Goal: Task Accomplishment & Management: Manage account settings

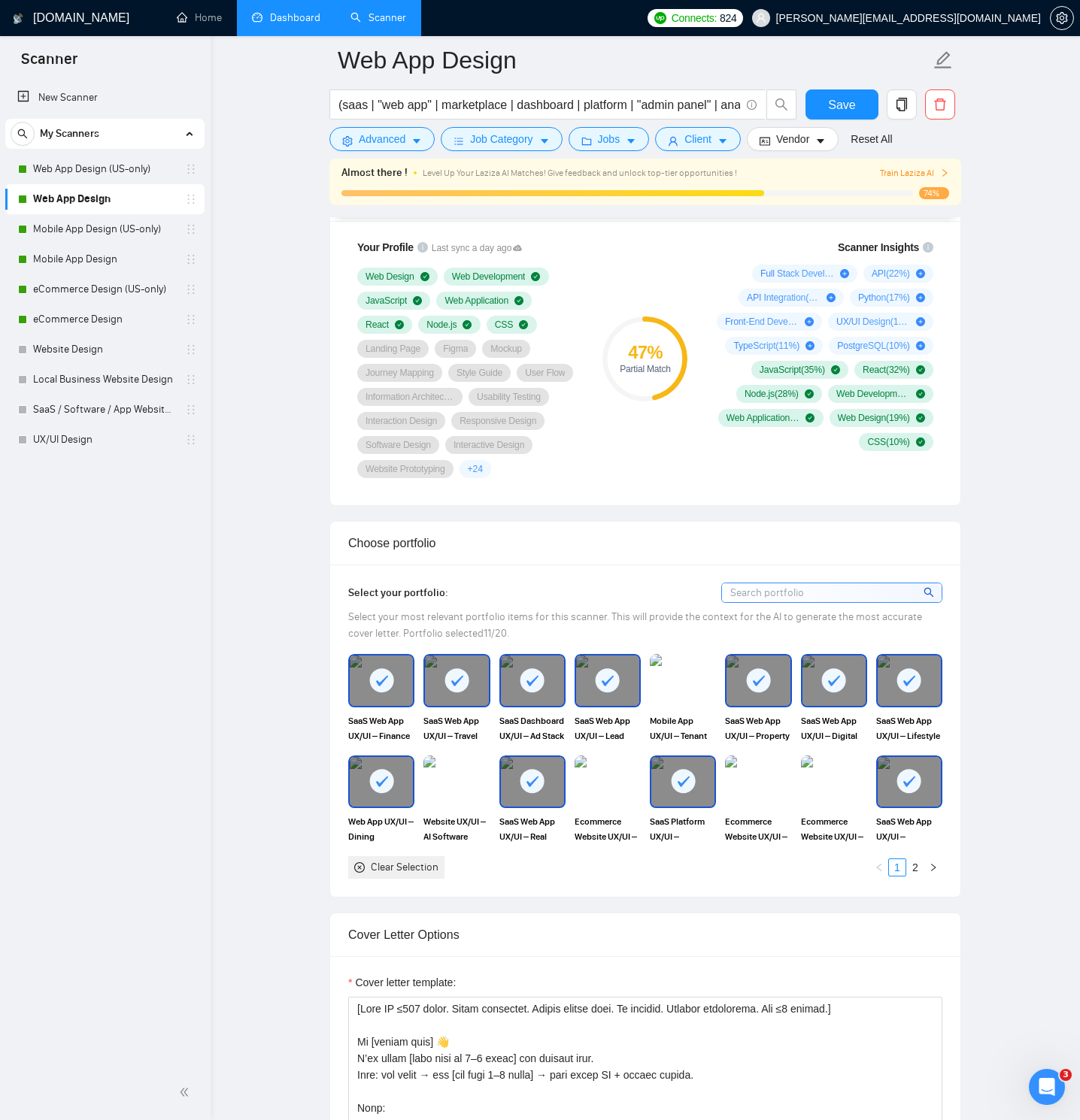
click at [271, 19] on link "Dashboard" at bounding box center [286, 17] width 69 height 13
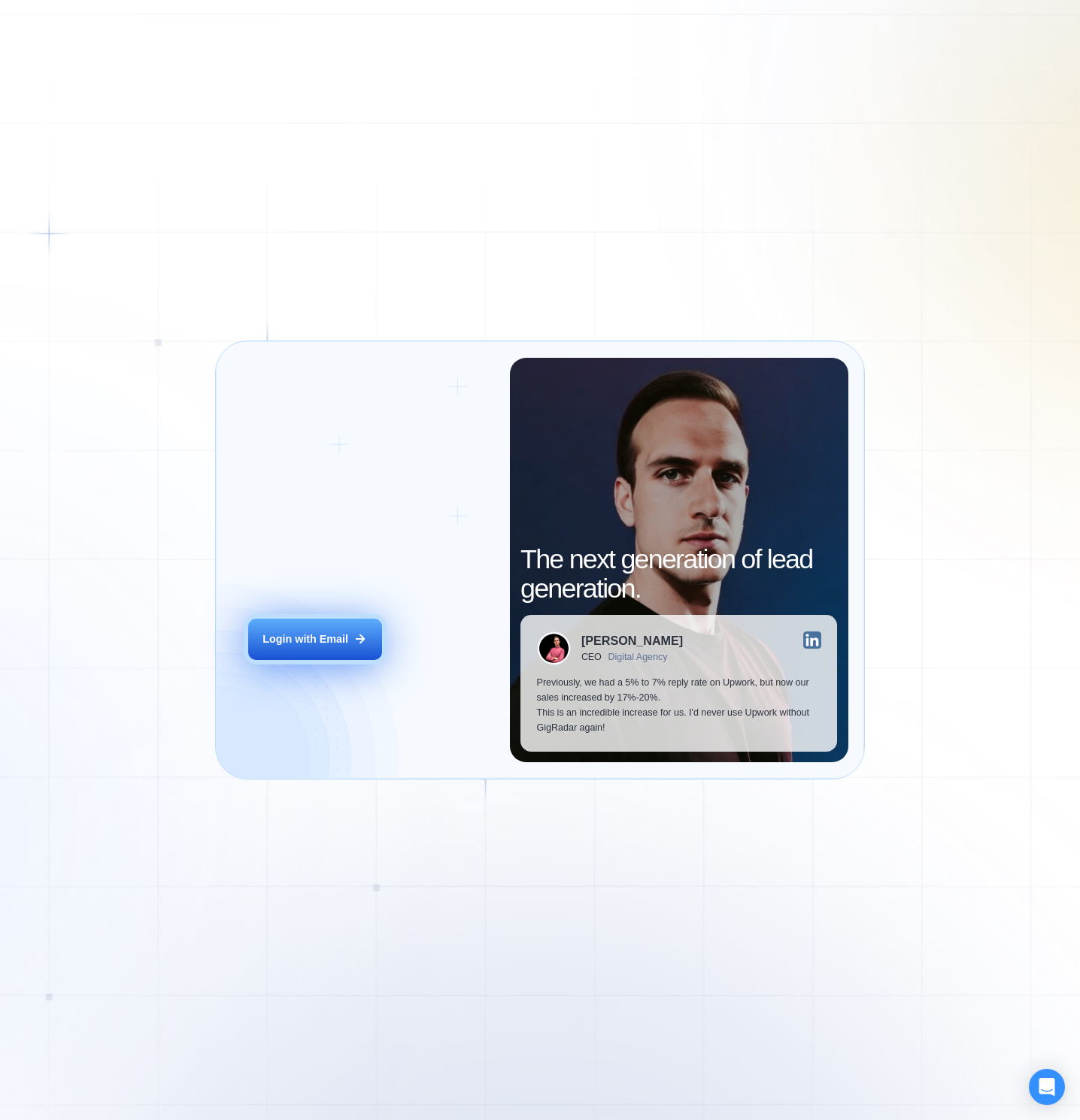
click at [328, 636] on div "Login with Email" at bounding box center [305, 640] width 86 height 15
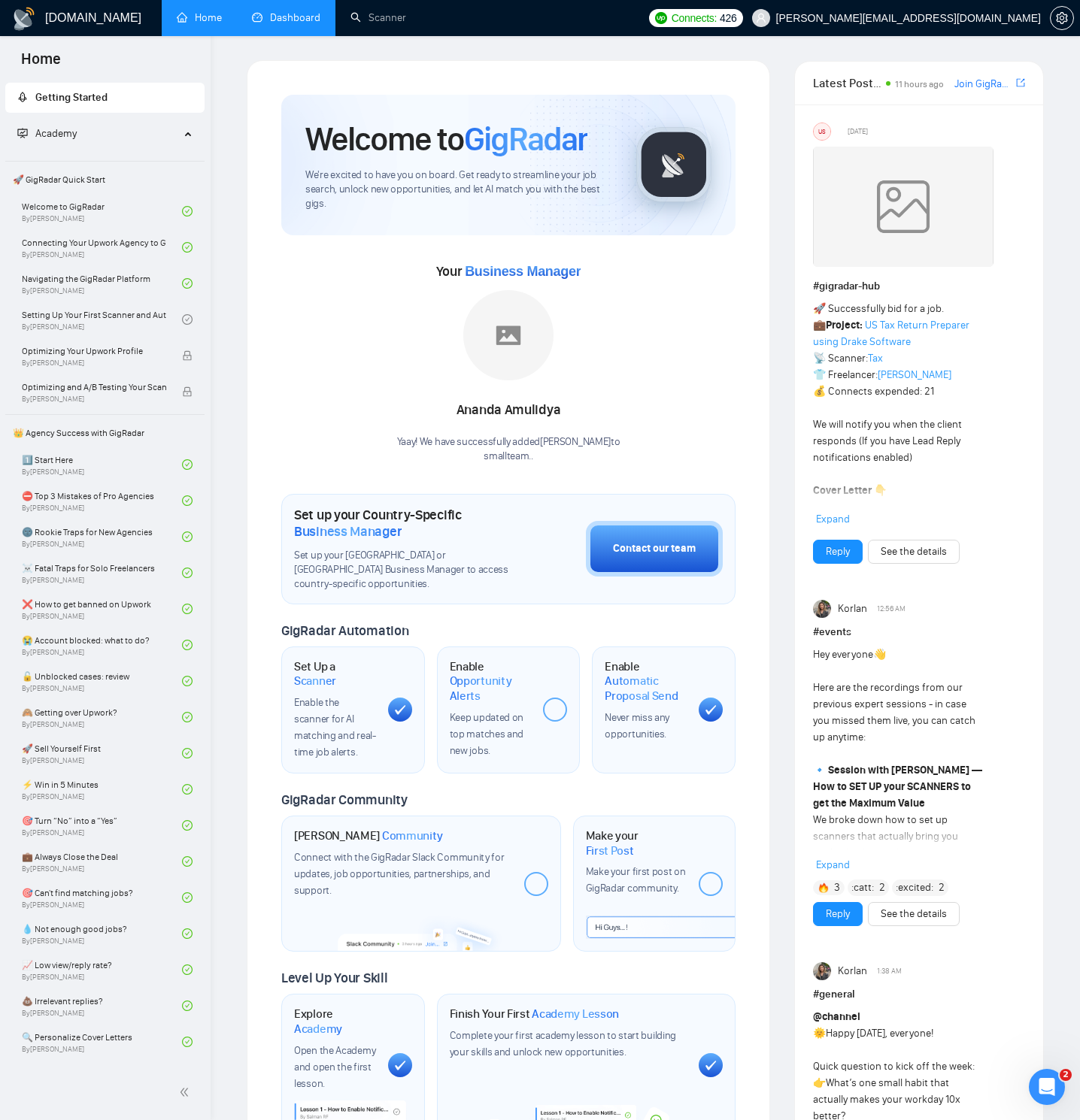
click at [271, 24] on link "Dashboard" at bounding box center [286, 17] width 69 height 13
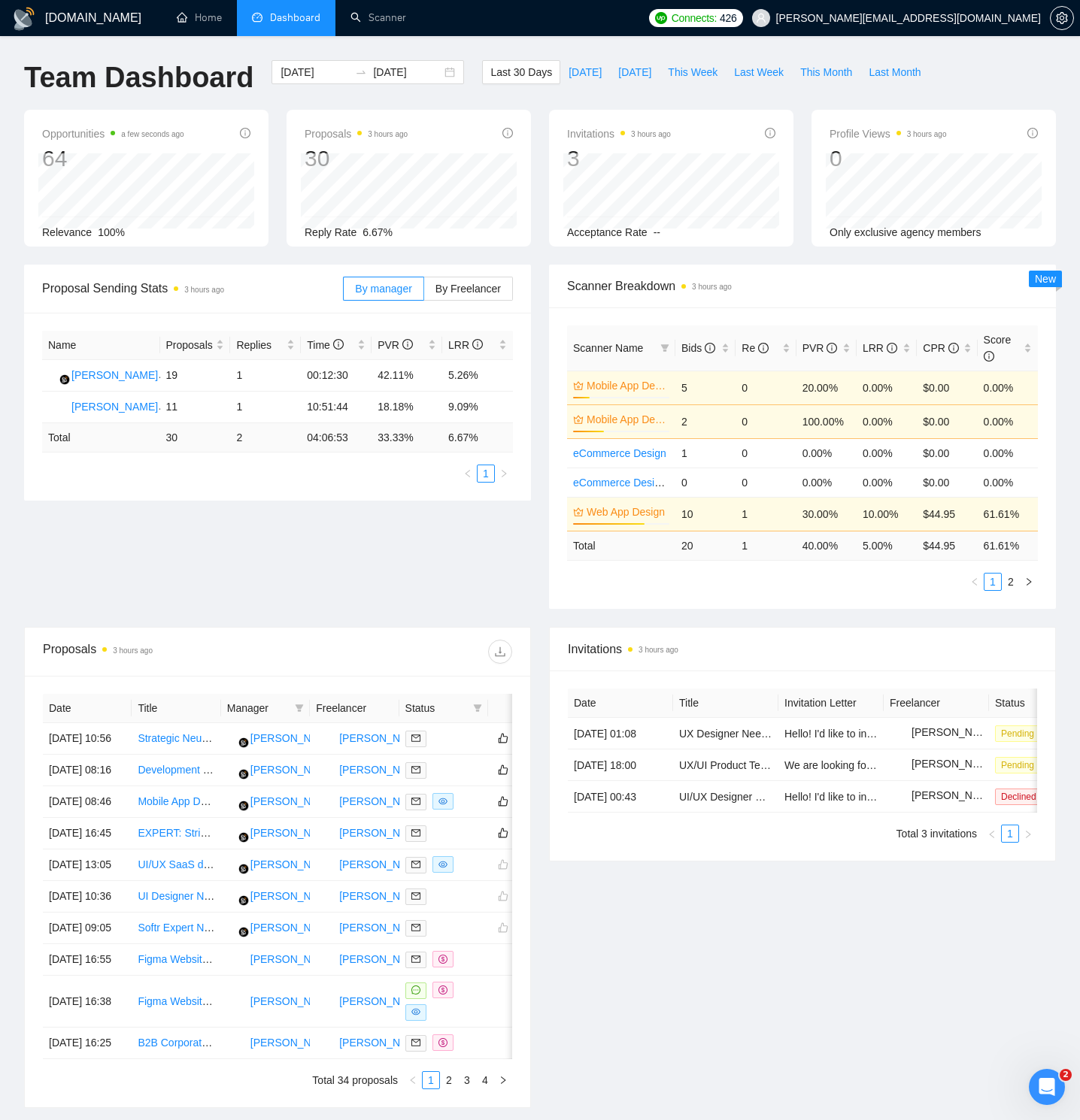
scroll to position [0, 58]
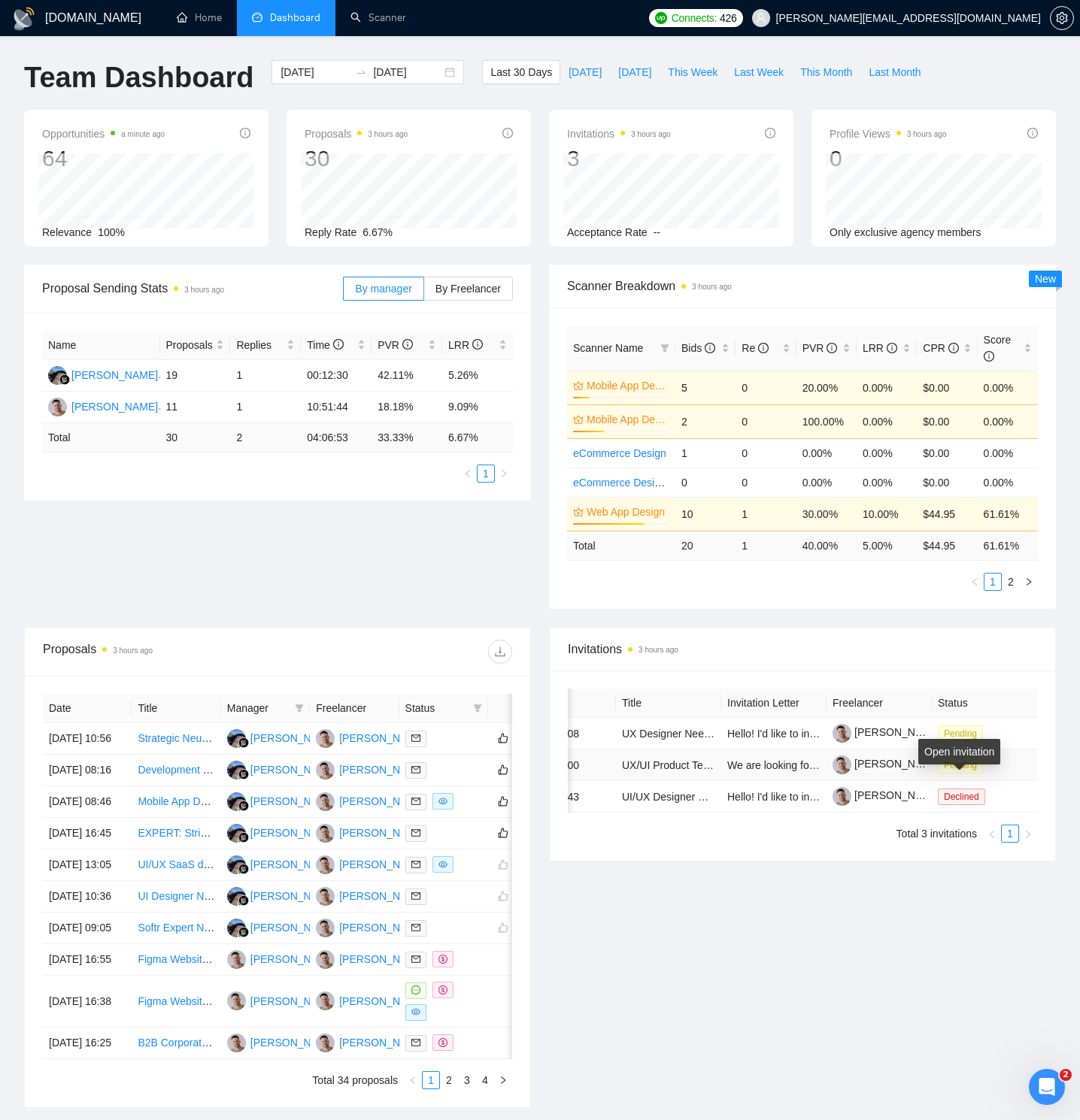
click at [961, 774] on span "Pending" at bounding box center [960, 764] width 46 height 16
click at [960, 774] on span "Pending" at bounding box center [960, 764] width 46 height 16
click at [952, 739] on span "Pending" at bounding box center [960, 733] width 46 height 16
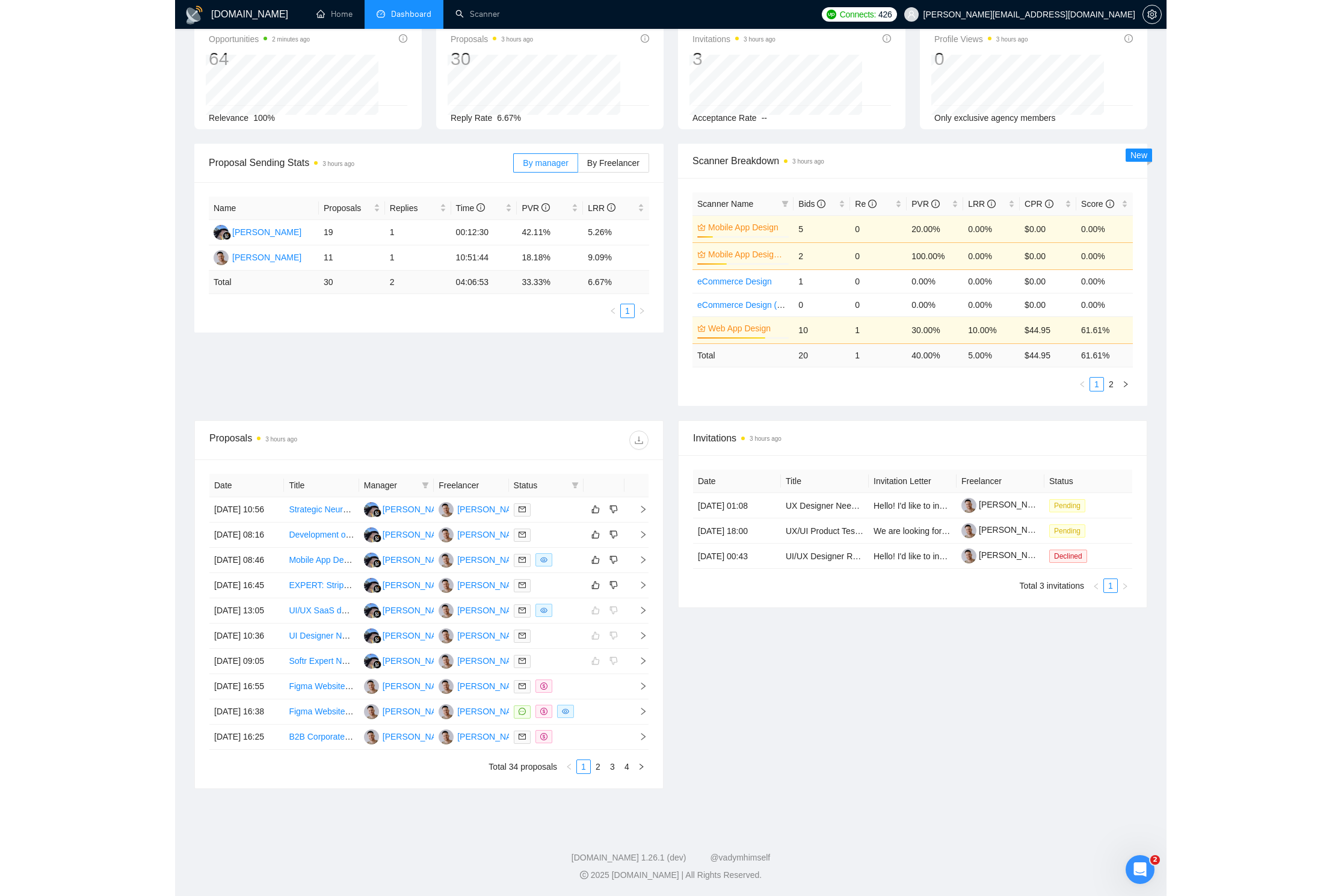
scroll to position [68, 0]
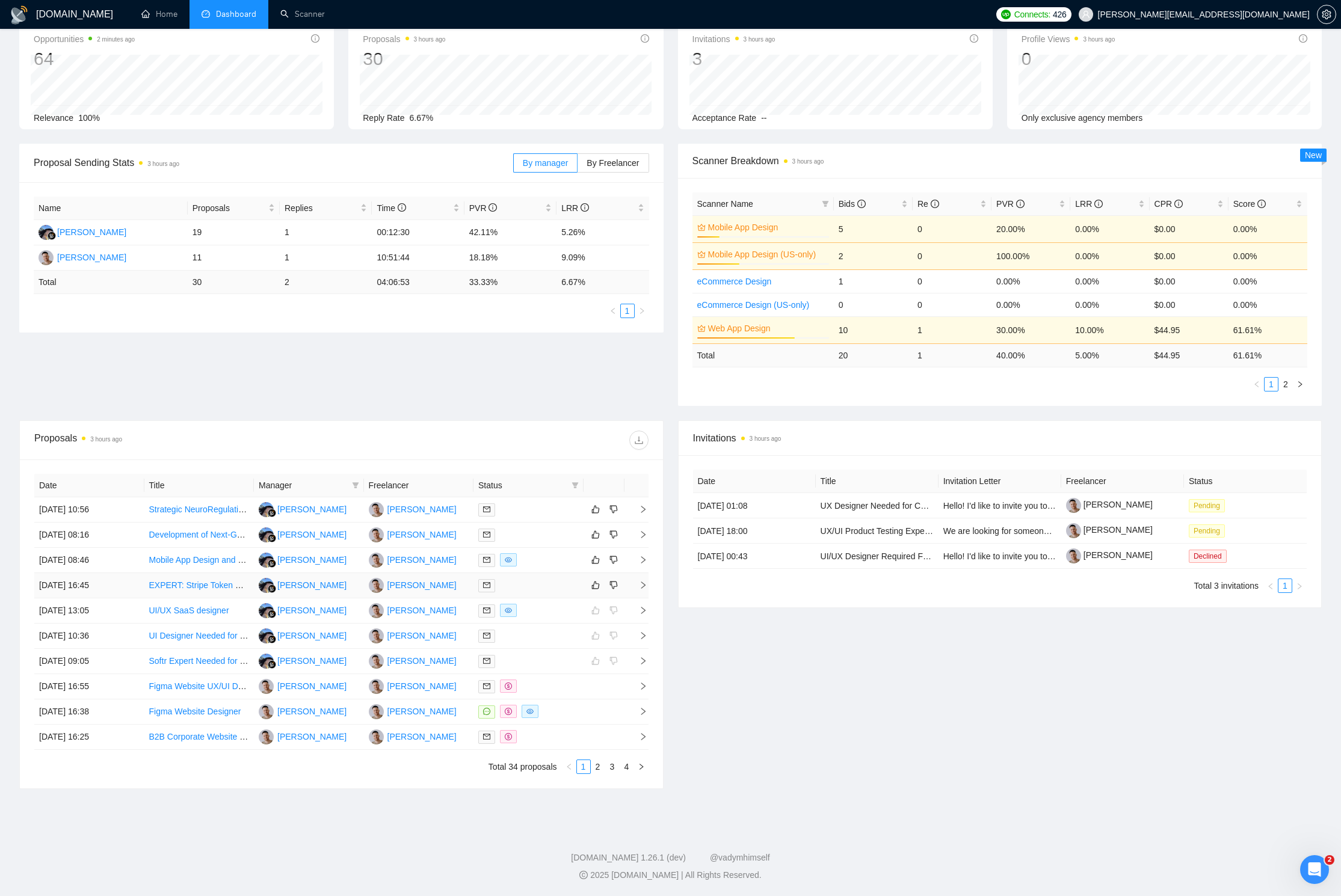
click at [643, 582] on icon "right" at bounding box center [643, 585] width 8 height 8
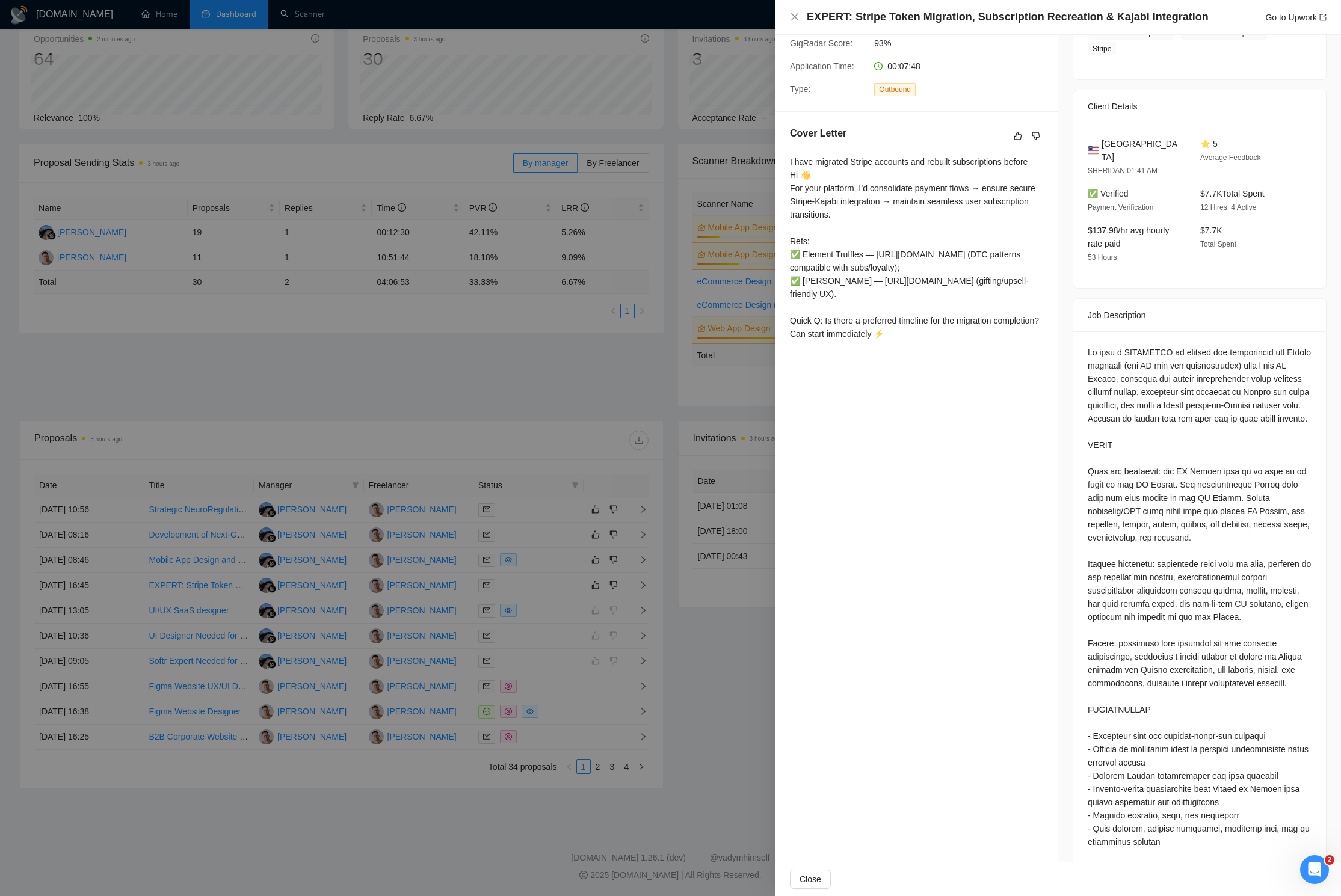
scroll to position [0, 0]
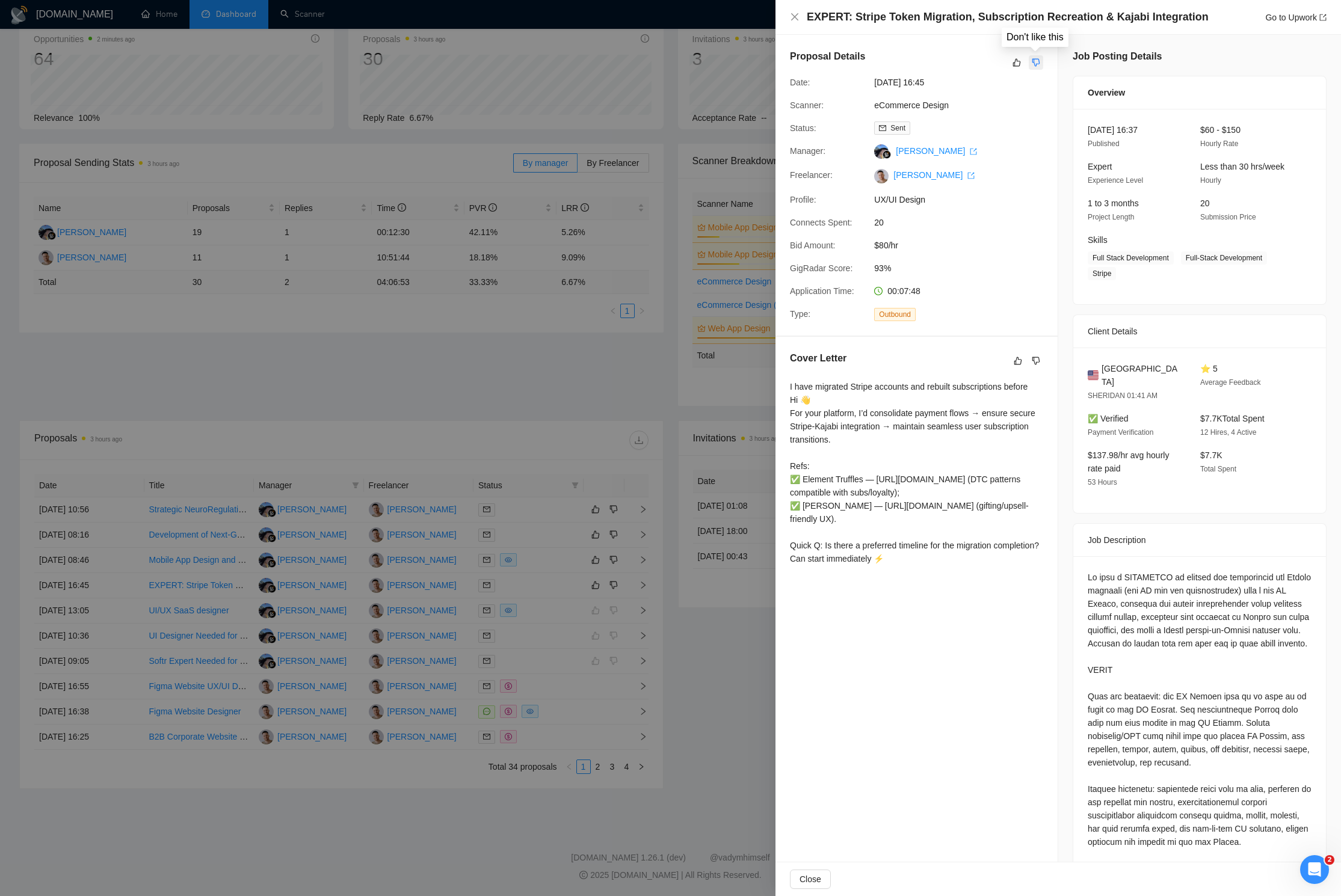
click at [863, 60] on icon "dislike" at bounding box center [1036, 63] width 8 height 10
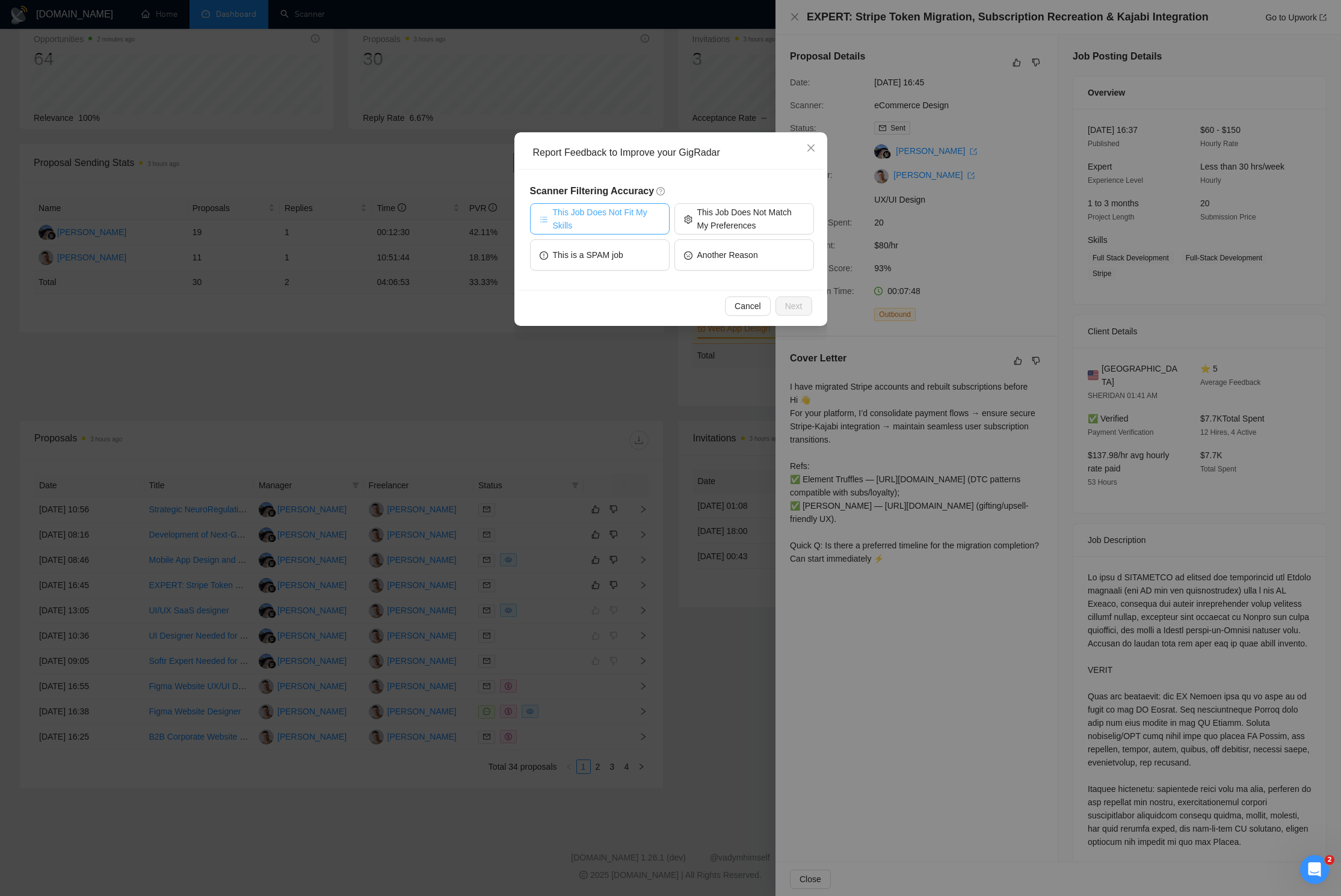
click at [623, 208] on span "This Job Does Not Fit My Skills" at bounding box center [606, 219] width 107 height 27
click at [755, 210] on span "This Job Does Not Match My Preferences" at bounding box center [751, 219] width 107 height 27
click at [798, 305] on span "Next" at bounding box center [793, 306] width 17 height 13
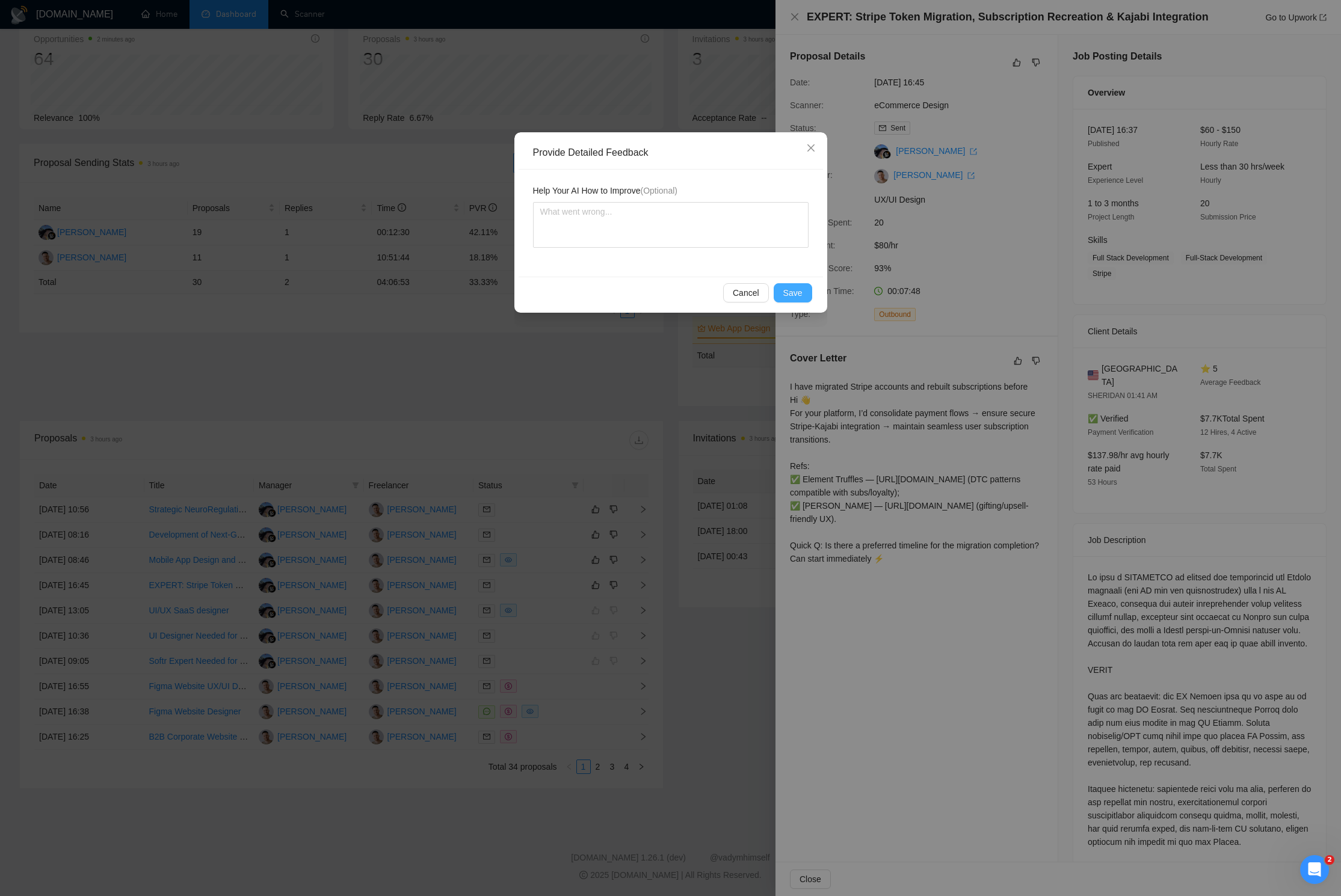
click at [804, 289] on button "Save" at bounding box center [793, 293] width 38 height 19
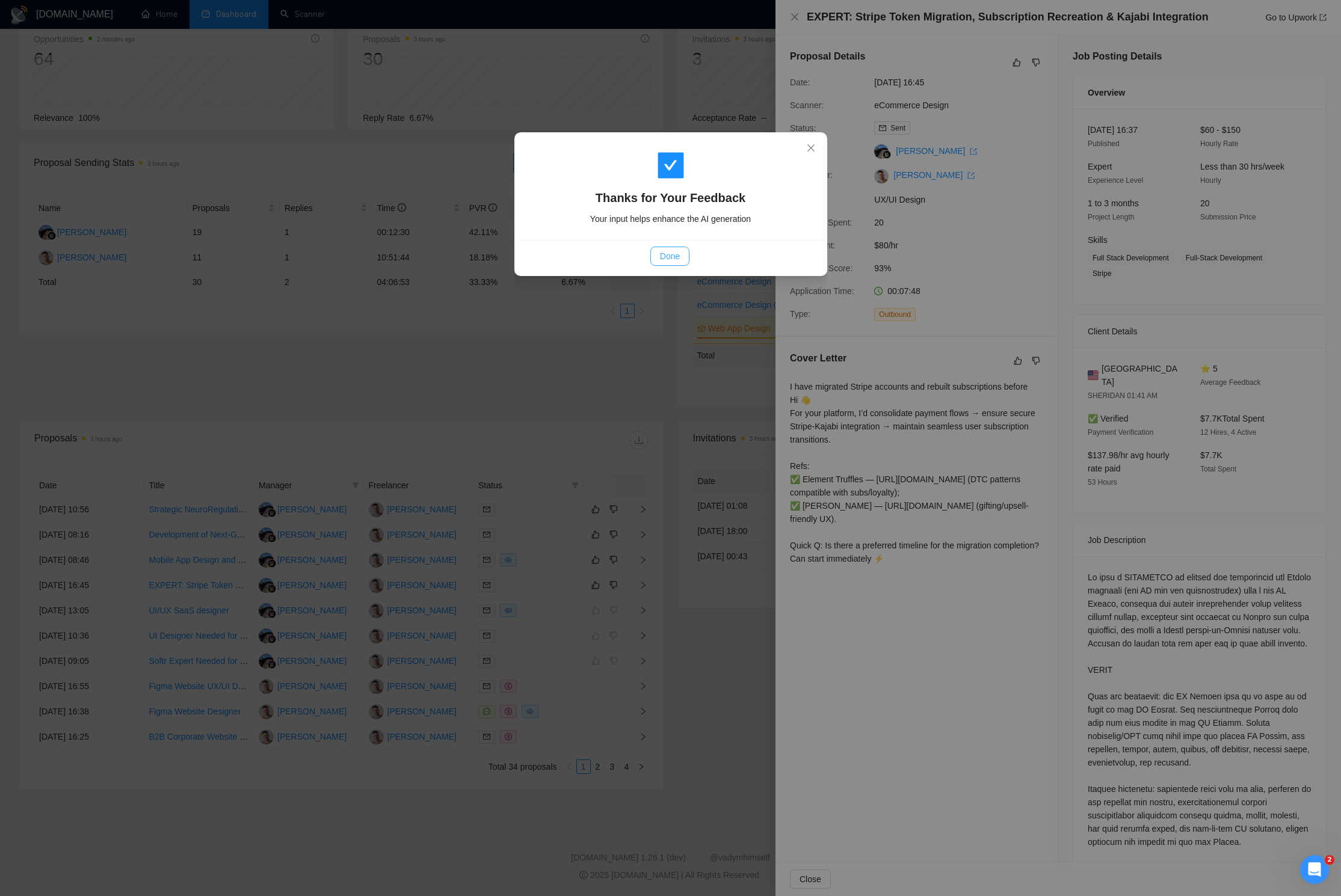
click at [678, 262] on span "Done" at bounding box center [669, 256] width 20 height 13
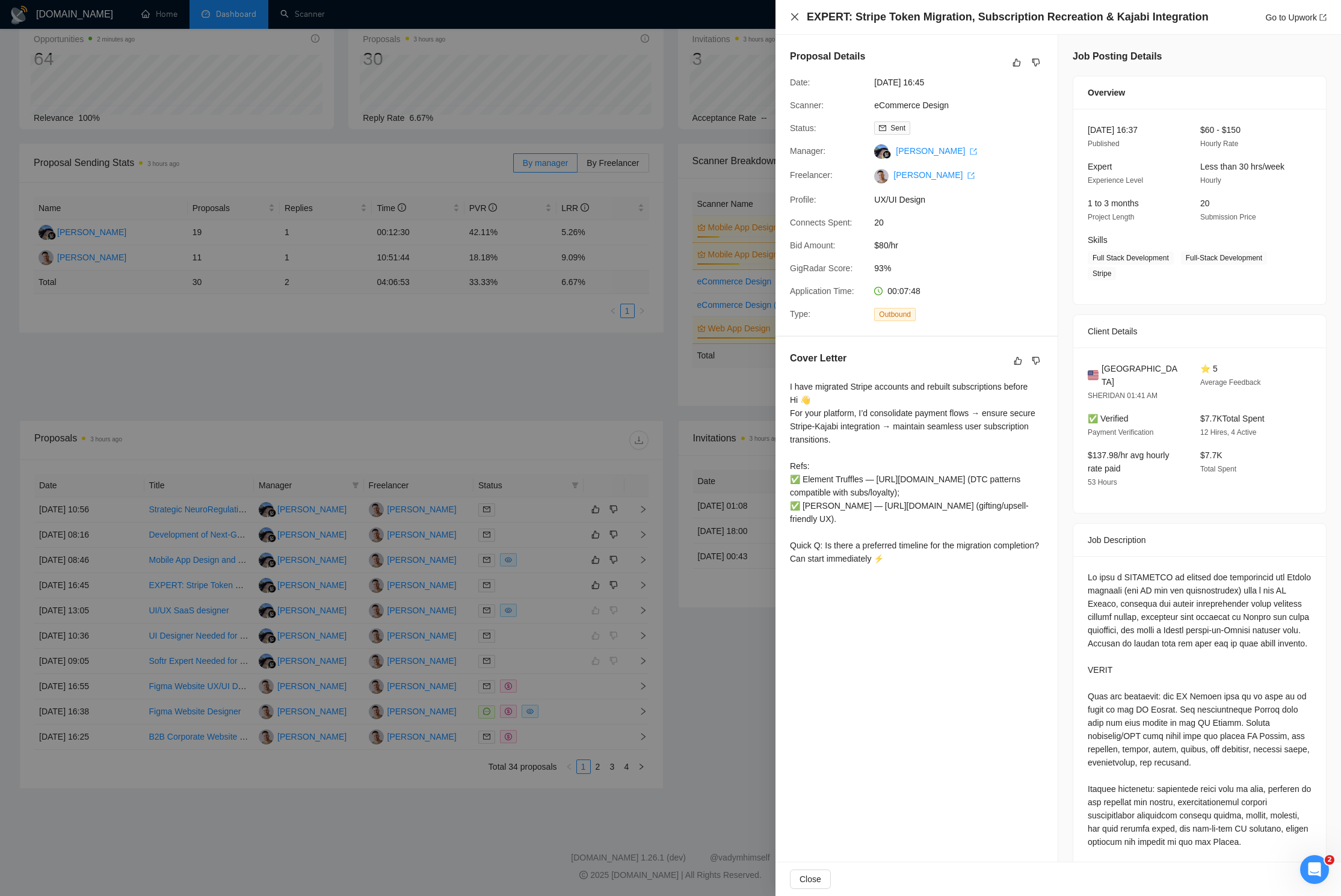
click at [792, 18] on icon "close" at bounding box center [795, 17] width 10 height 10
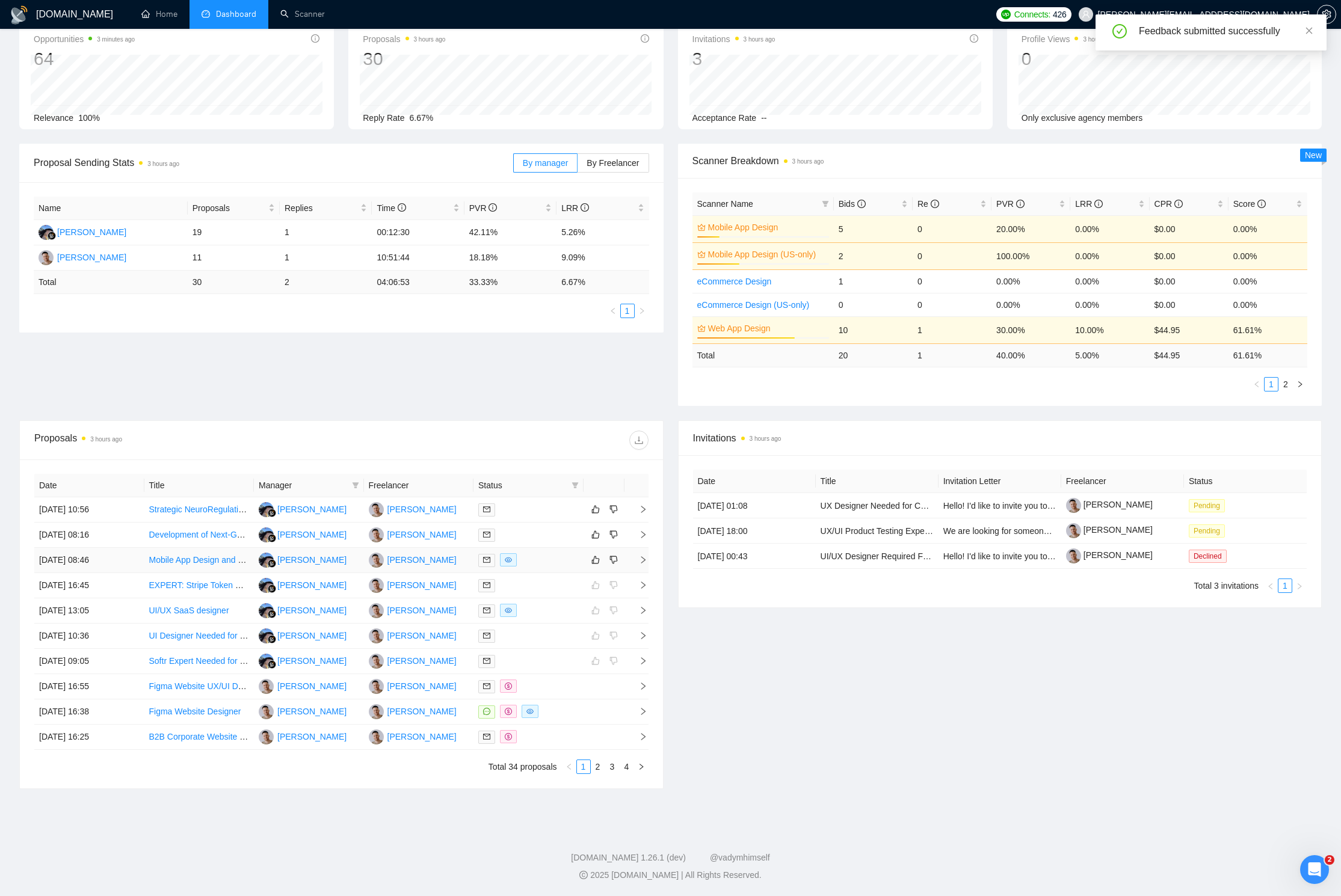
click at [639, 561] on icon "right" at bounding box center [643, 560] width 8 height 8
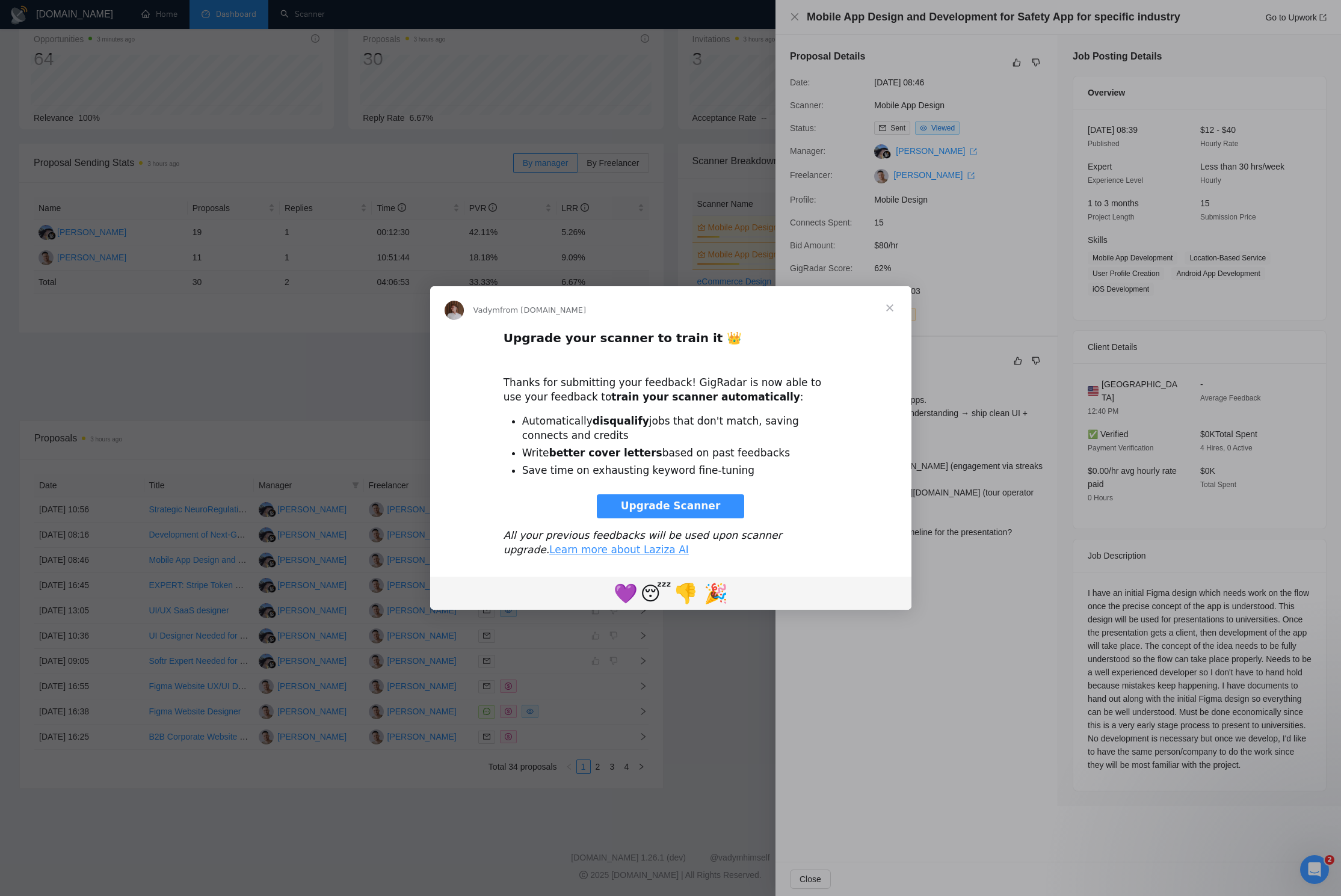
click at [863, 306] on span "Close" at bounding box center [889, 308] width 43 height 43
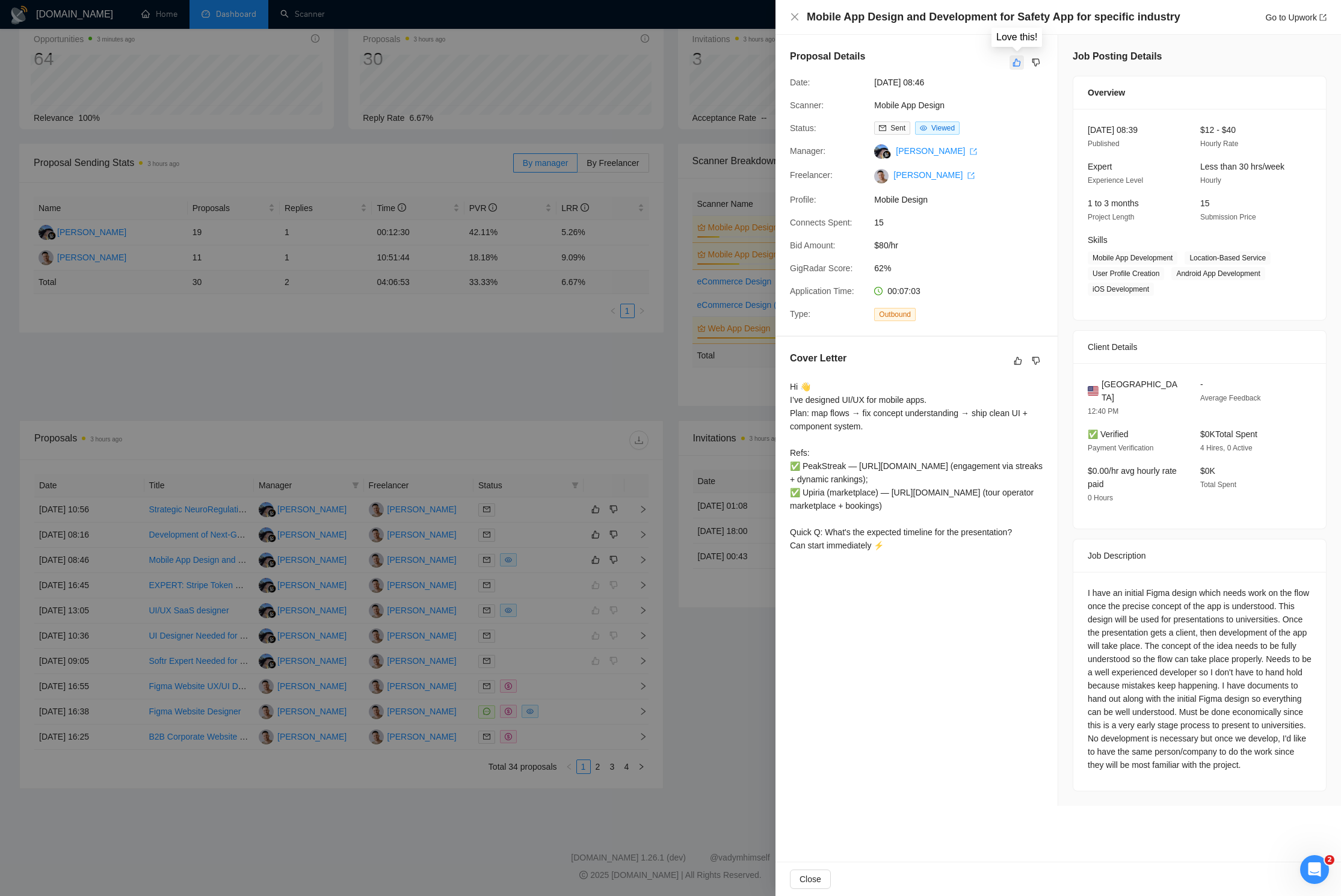
click at [863, 62] on icon "like" at bounding box center [1017, 63] width 8 height 8
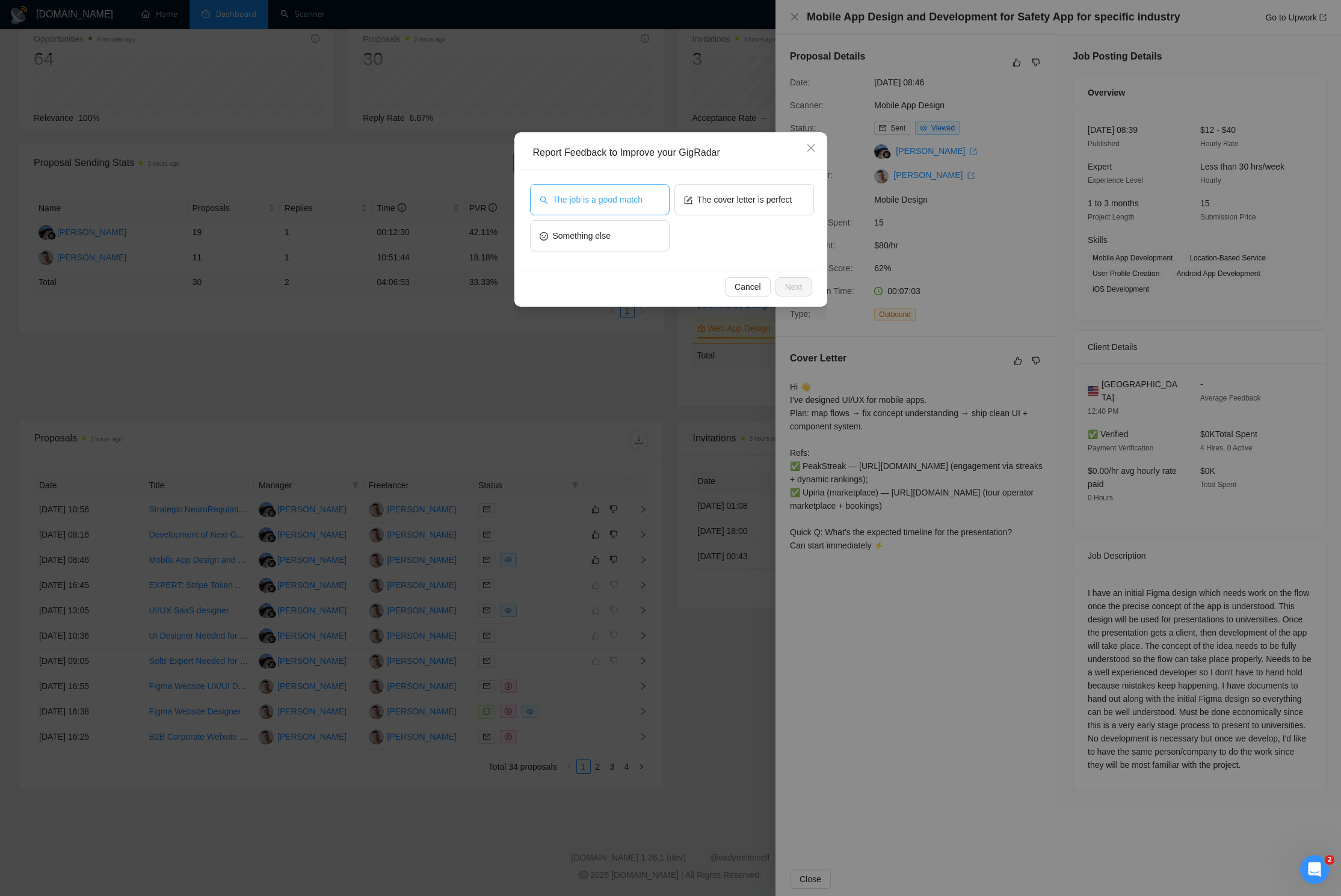
click at [621, 198] on span "The job is a good match" at bounding box center [597, 199] width 89 height 13
click at [797, 286] on span "Next" at bounding box center [793, 287] width 17 height 13
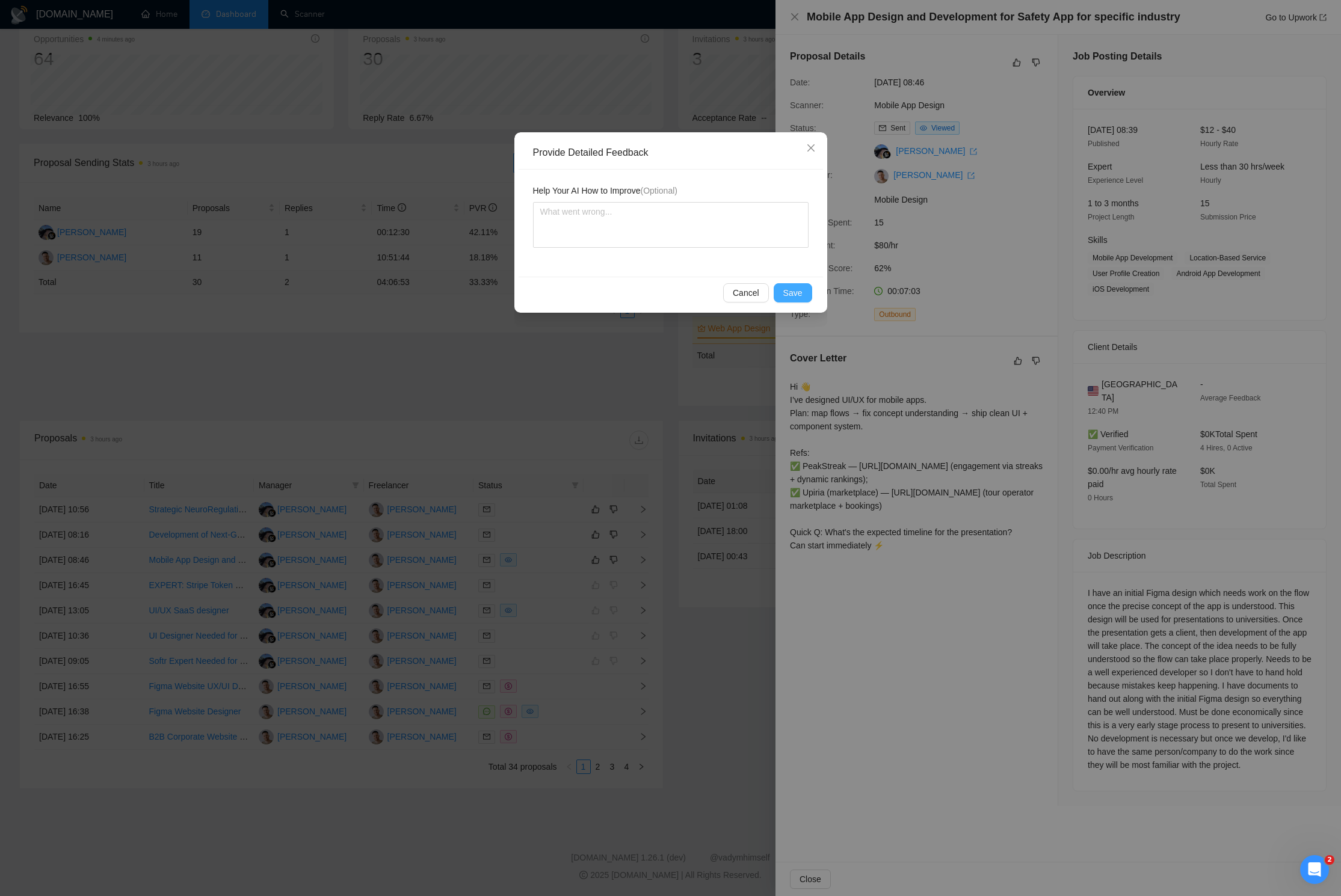
click at [799, 287] on span "Save" at bounding box center [793, 293] width 19 height 13
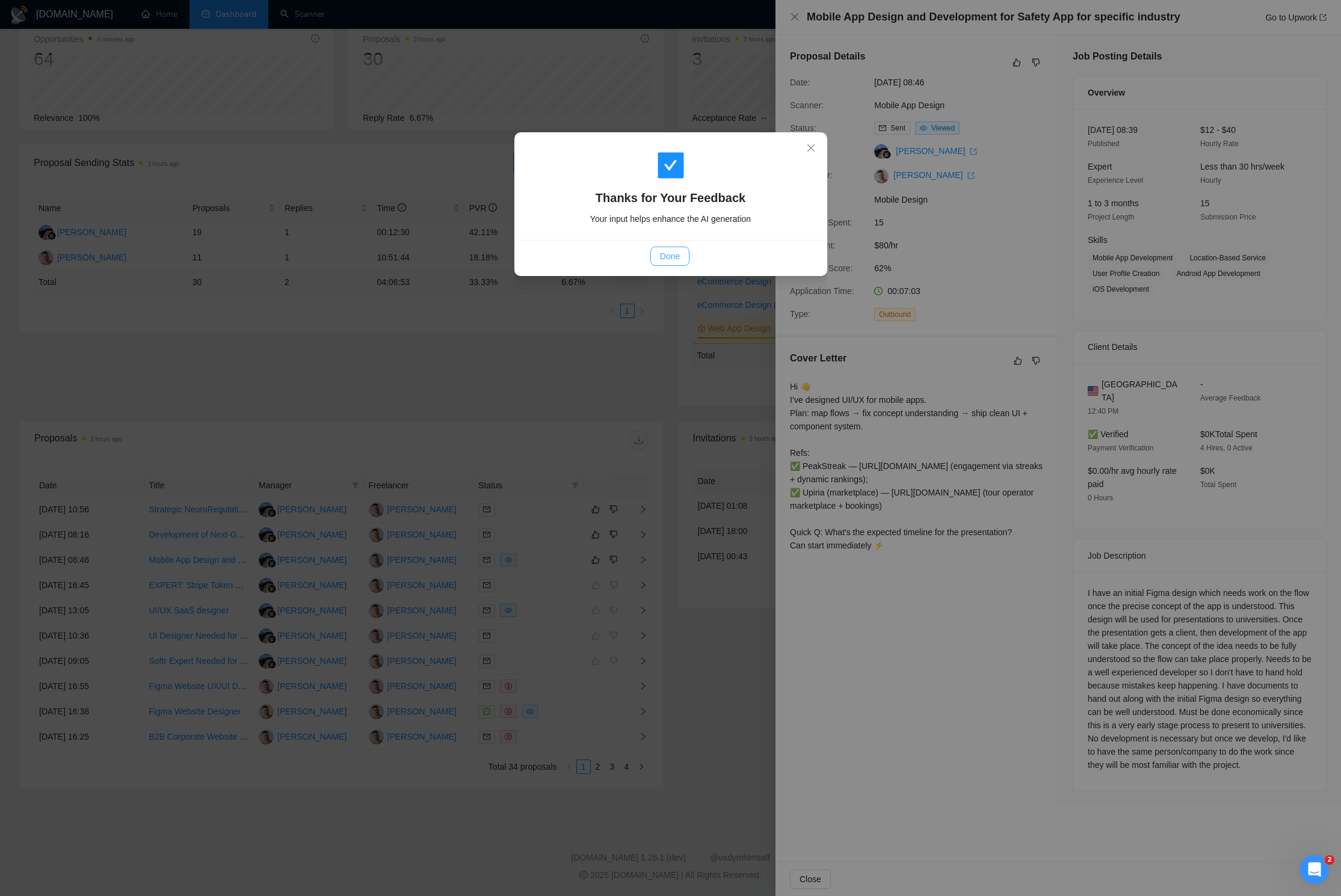
click at [661, 253] on span "Done" at bounding box center [669, 256] width 20 height 13
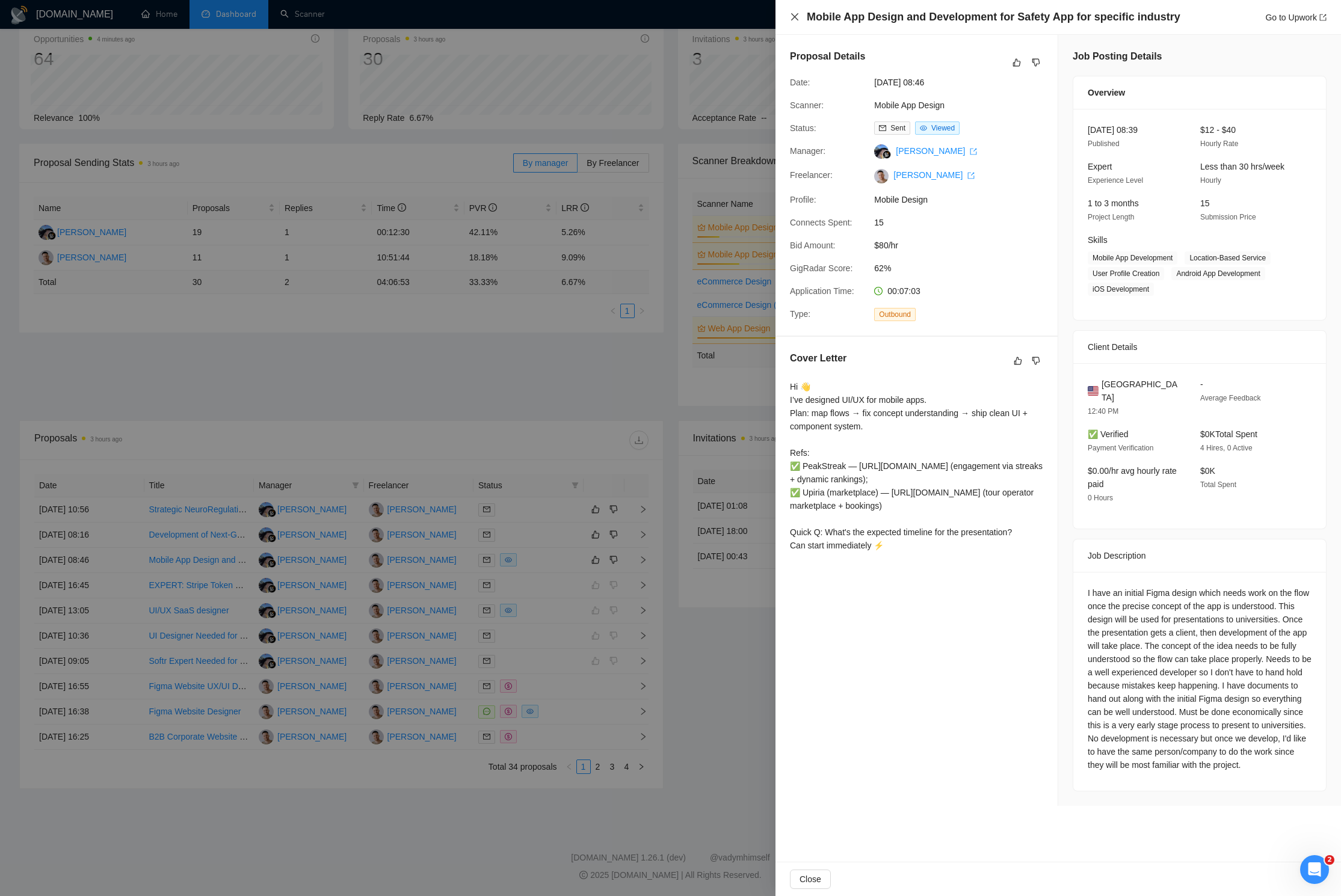
click at [797, 15] on icon "close" at bounding box center [795, 17] width 10 height 10
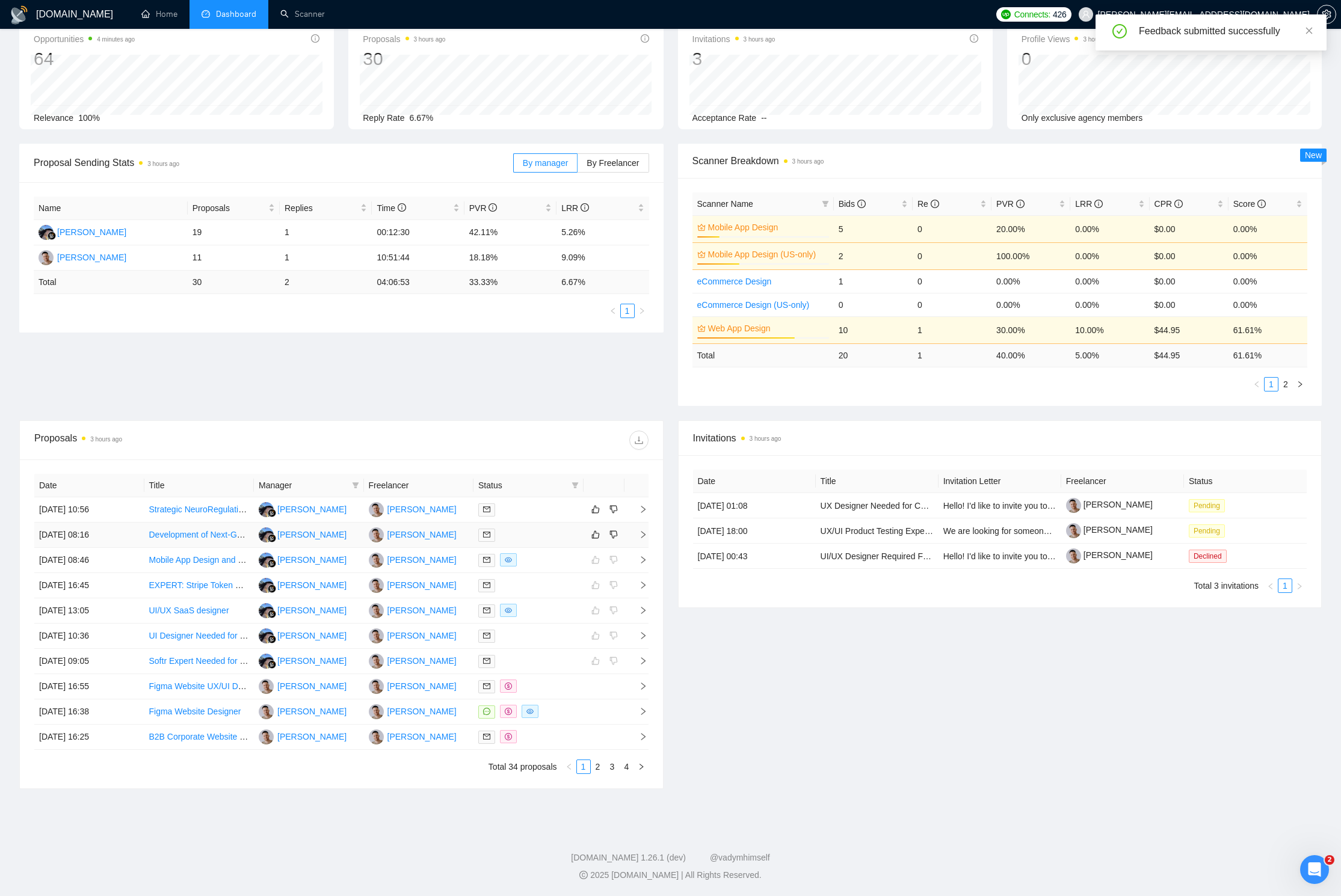
click at [645, 536] on icon "right" at bounding box center [643, 535] width 8 height 8
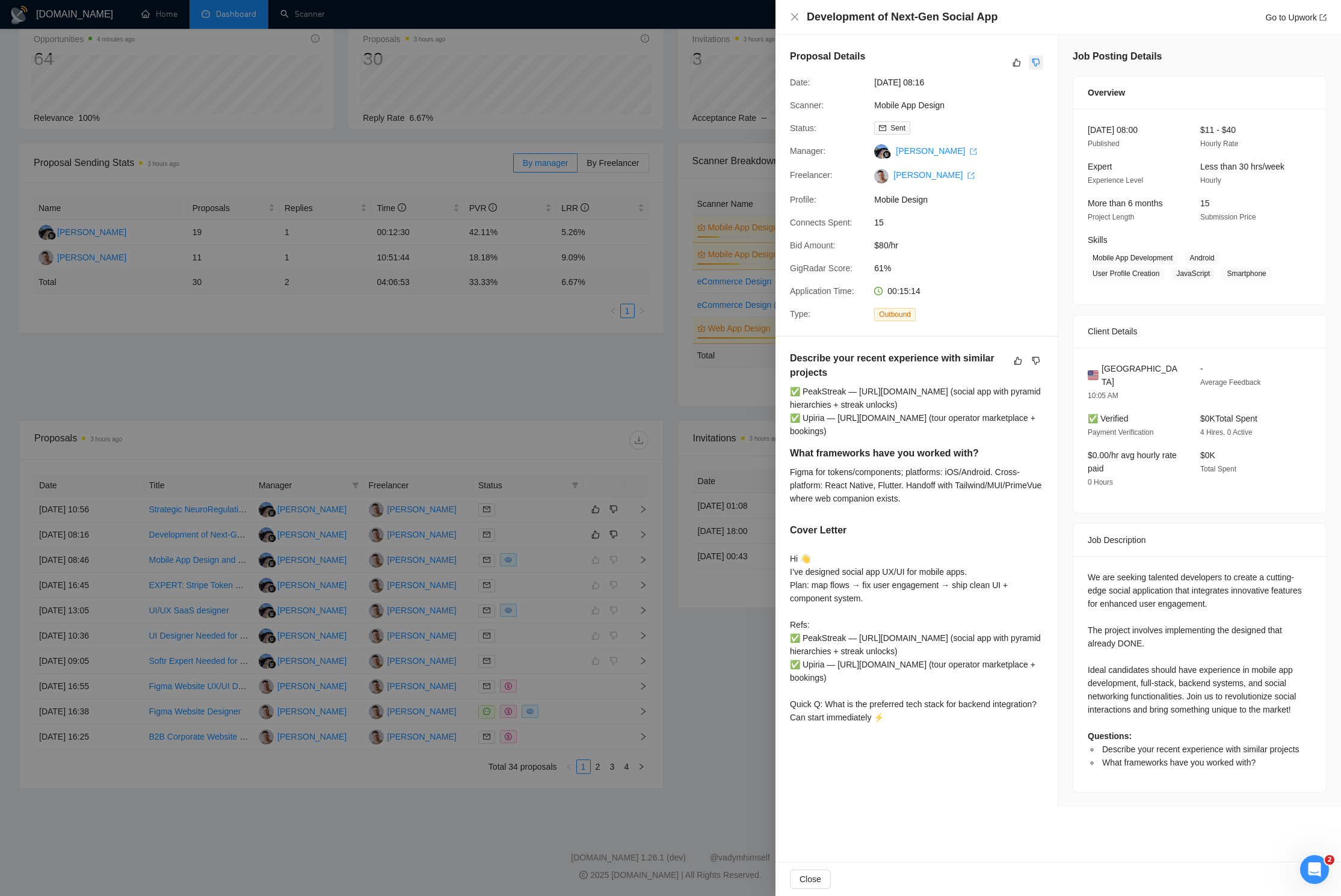
click at [863, 60] on icon "dislike" at bounding box center [1036, 63] width 8 height 10
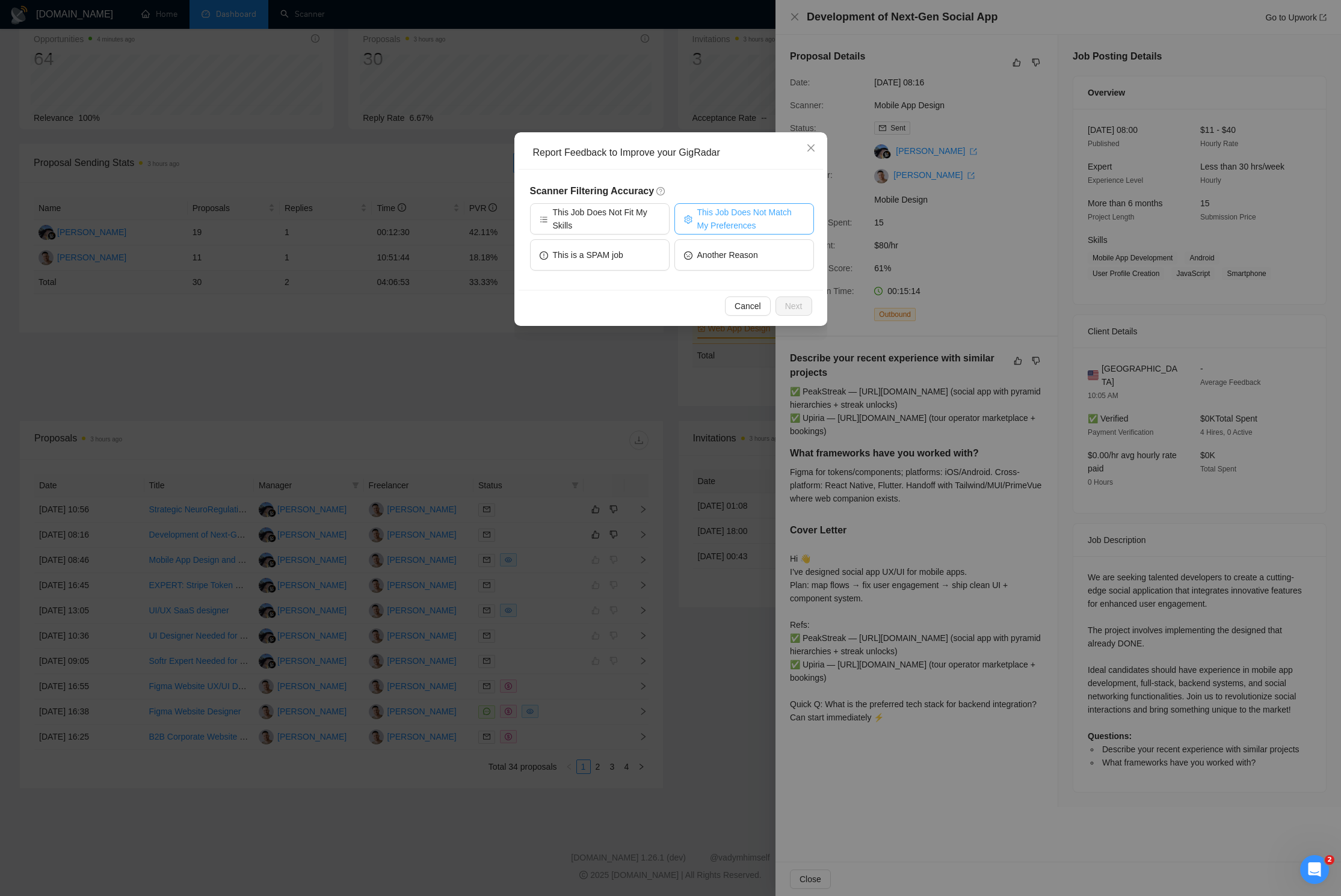
click at [757, 211] on span "This Job Does Not Match My Preferences" at bounding box center [751, 219] width 107 height 27
click at [799, 304] on span "Next" at bounding box center [793, 306] width 17 height 13
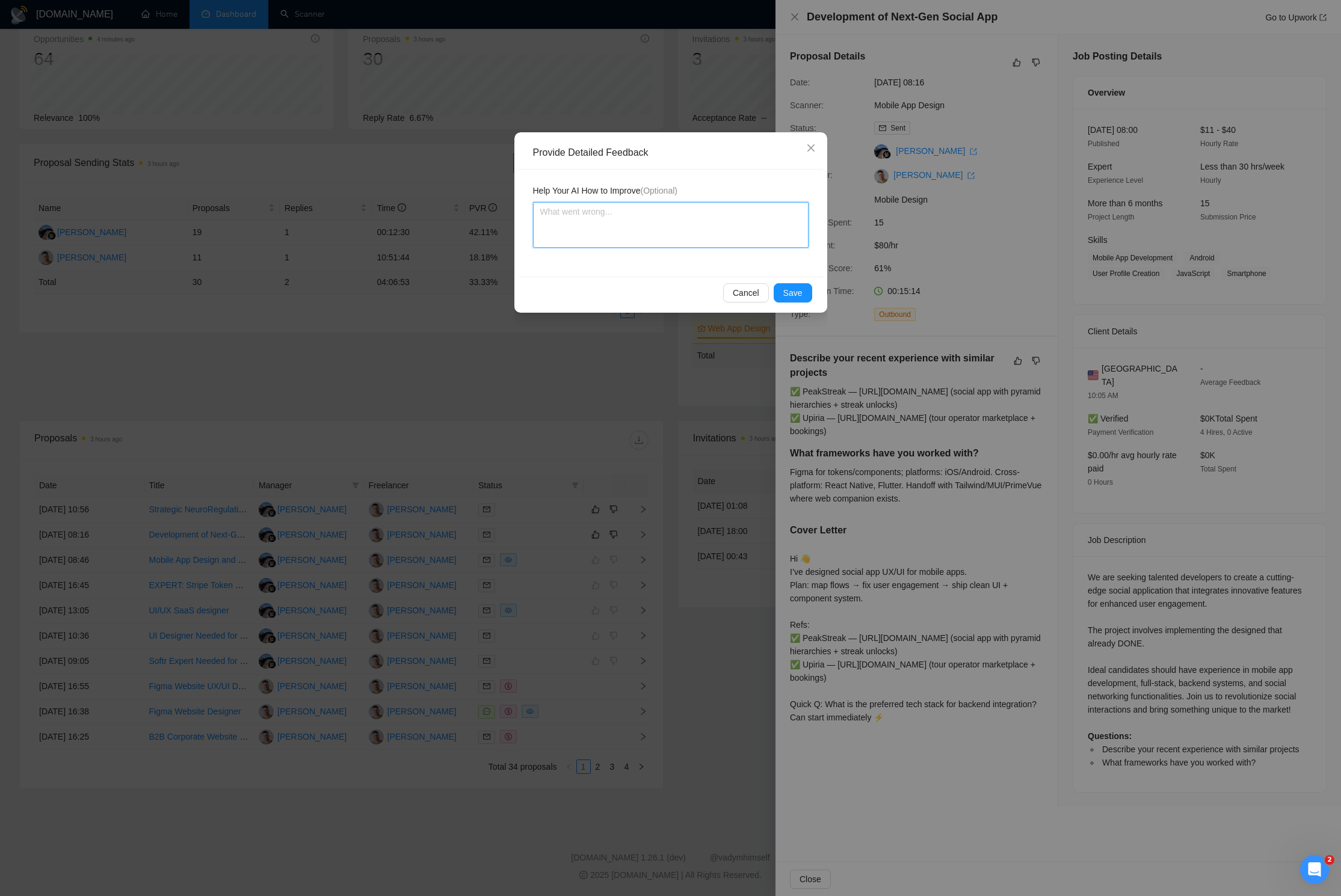
click at [735, 225] on textarea at bounding box center [670, 225] width 276 height 46
type textarea "Ш"
type textarea "Ш ь"
type textarea "Ш ьф"
type textarea "Ш ь"
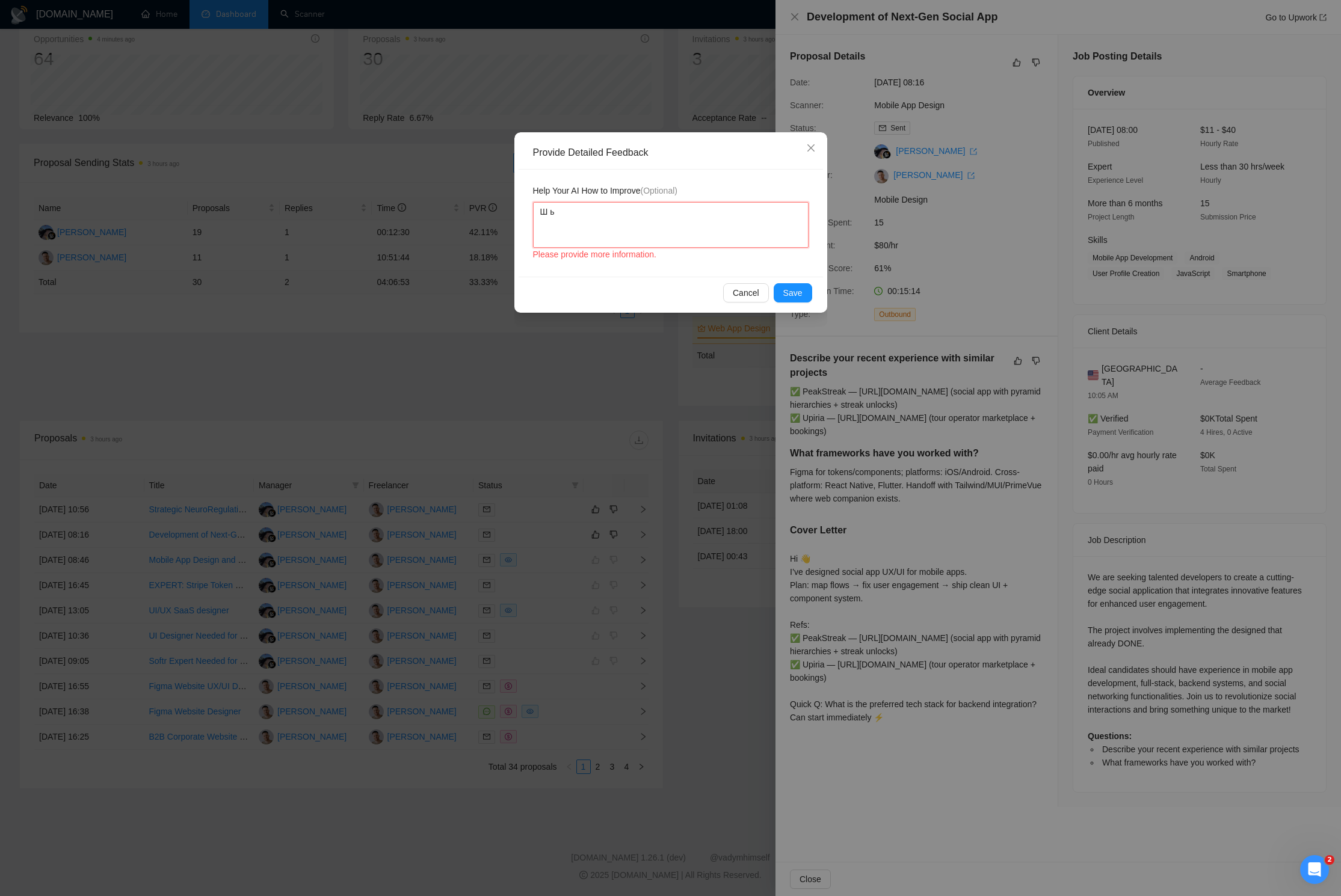
type textarea "I"
type textarea "I a"
type textarea "I am"
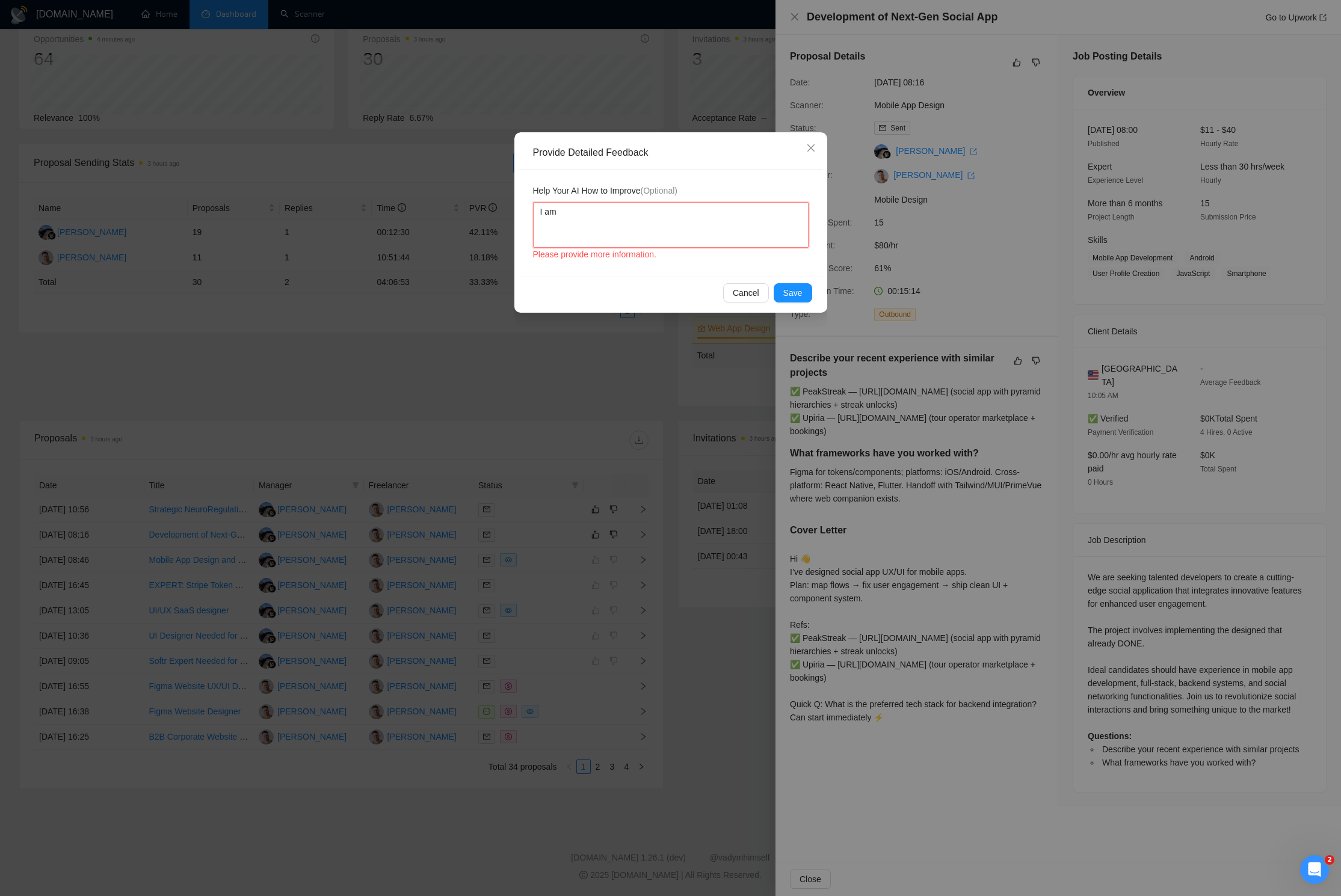
type textarea "I am l"
type textarea "I am lo"
type textarea "I am loo"
type textarea "I am look"
type textarea "I am looki"
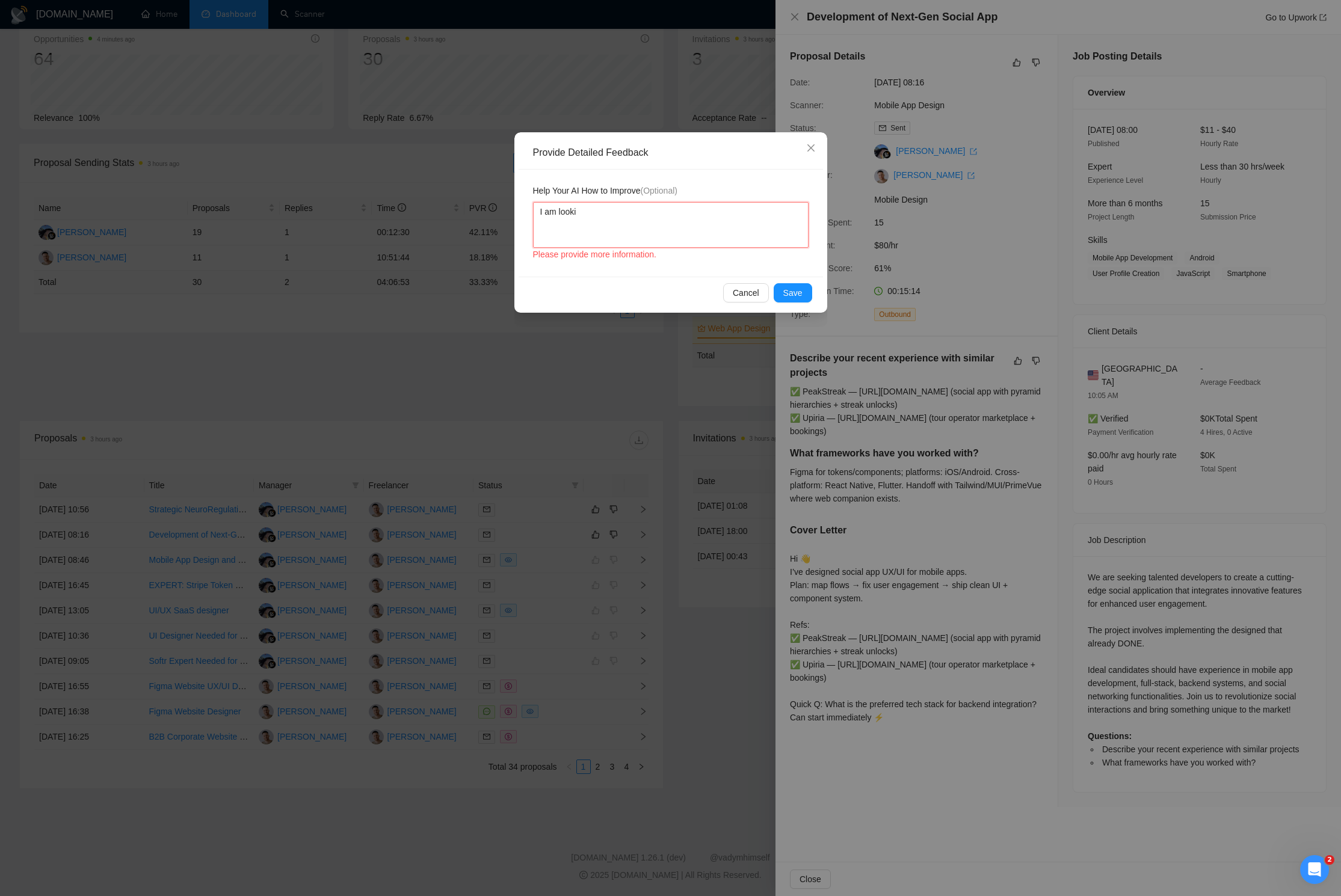
type textarea "I am lookin"
type textarea "I am looking"
type textarea "I am looking o"
type textarea "I am looking of"
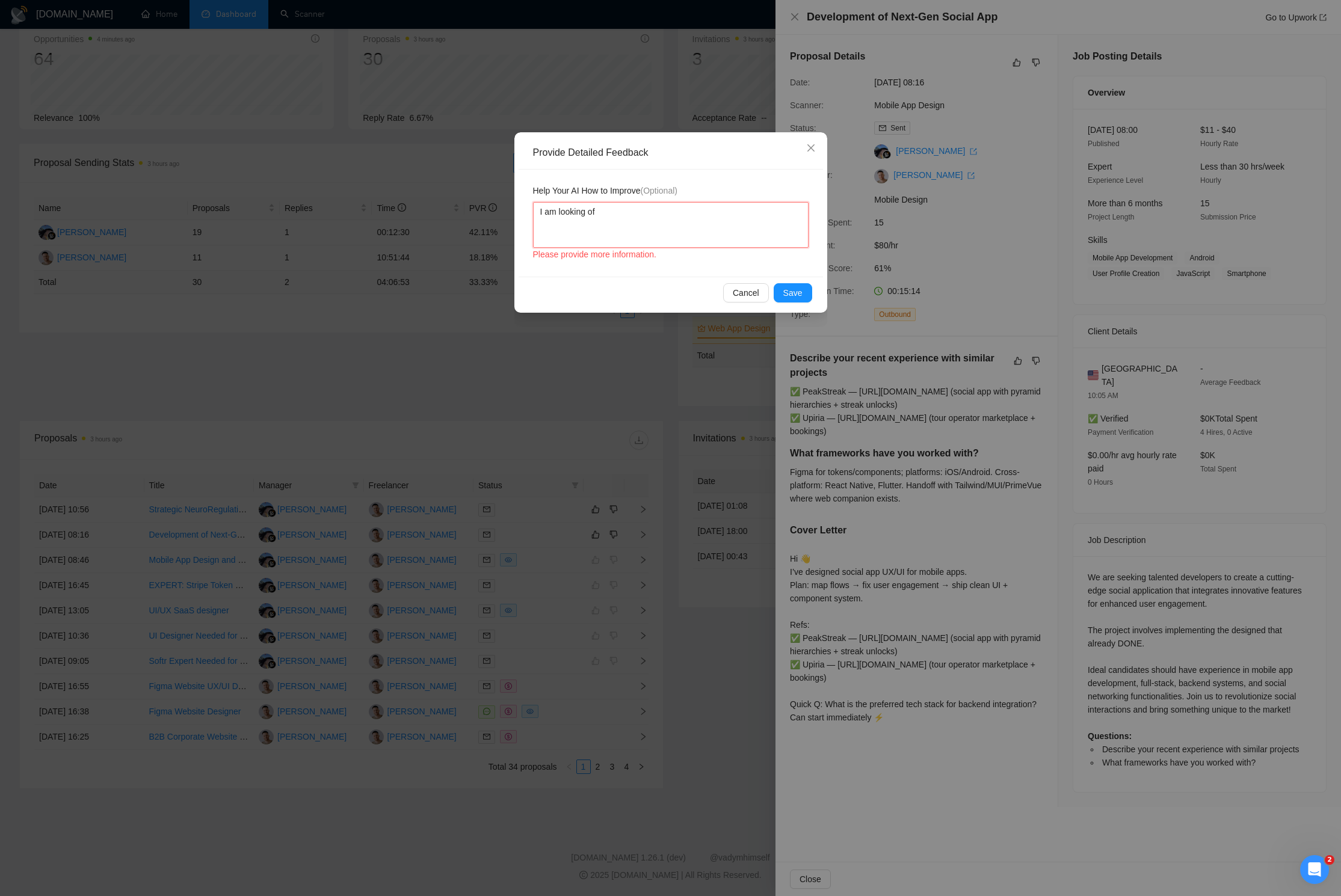
type textarea "I am looking o"
type textarea "I am looking on"
type textarea "I am looking onl"
type textarea "I am looking only"
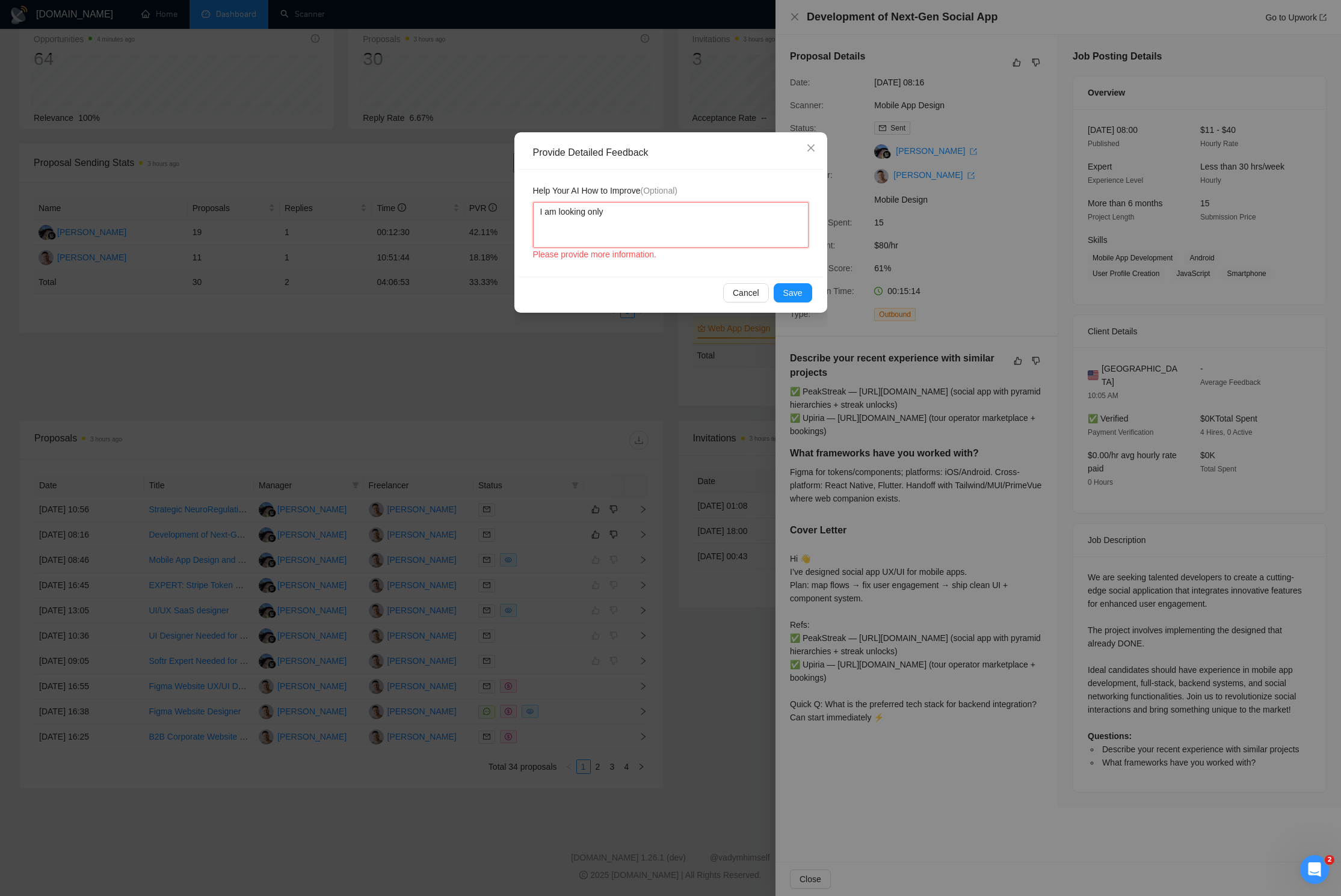
type textarea "I am looking only f"
type textarea "I am looking only"
type textarea "I am looking only fo"
type textarea "I am looking only for"
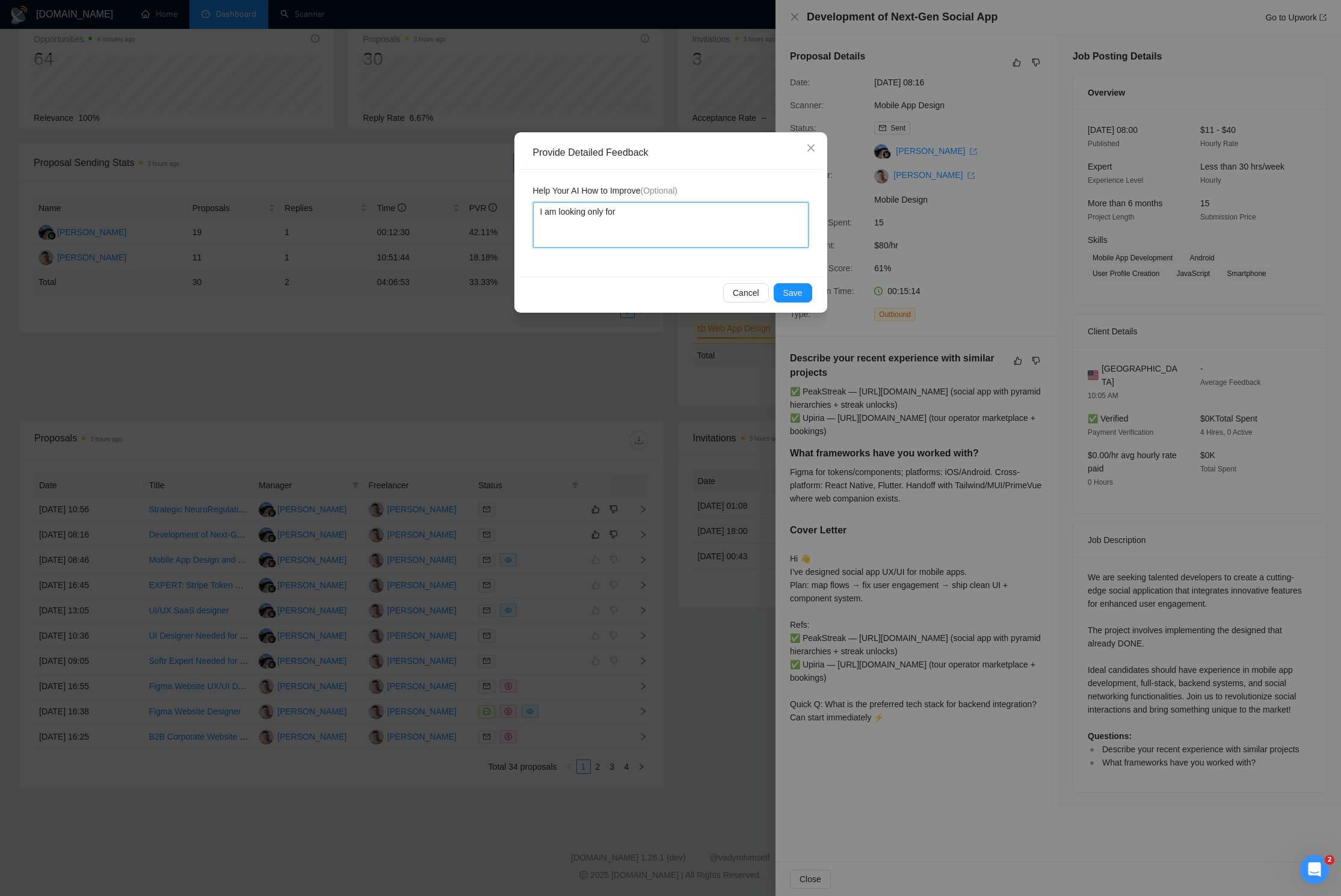
type textarea "I am looking only for d"
type textarea "I am looking only for de"
type textarea "I am looking only for desi"
type textarea "I am looking only for desig"
type textarea "I am looking only for design"
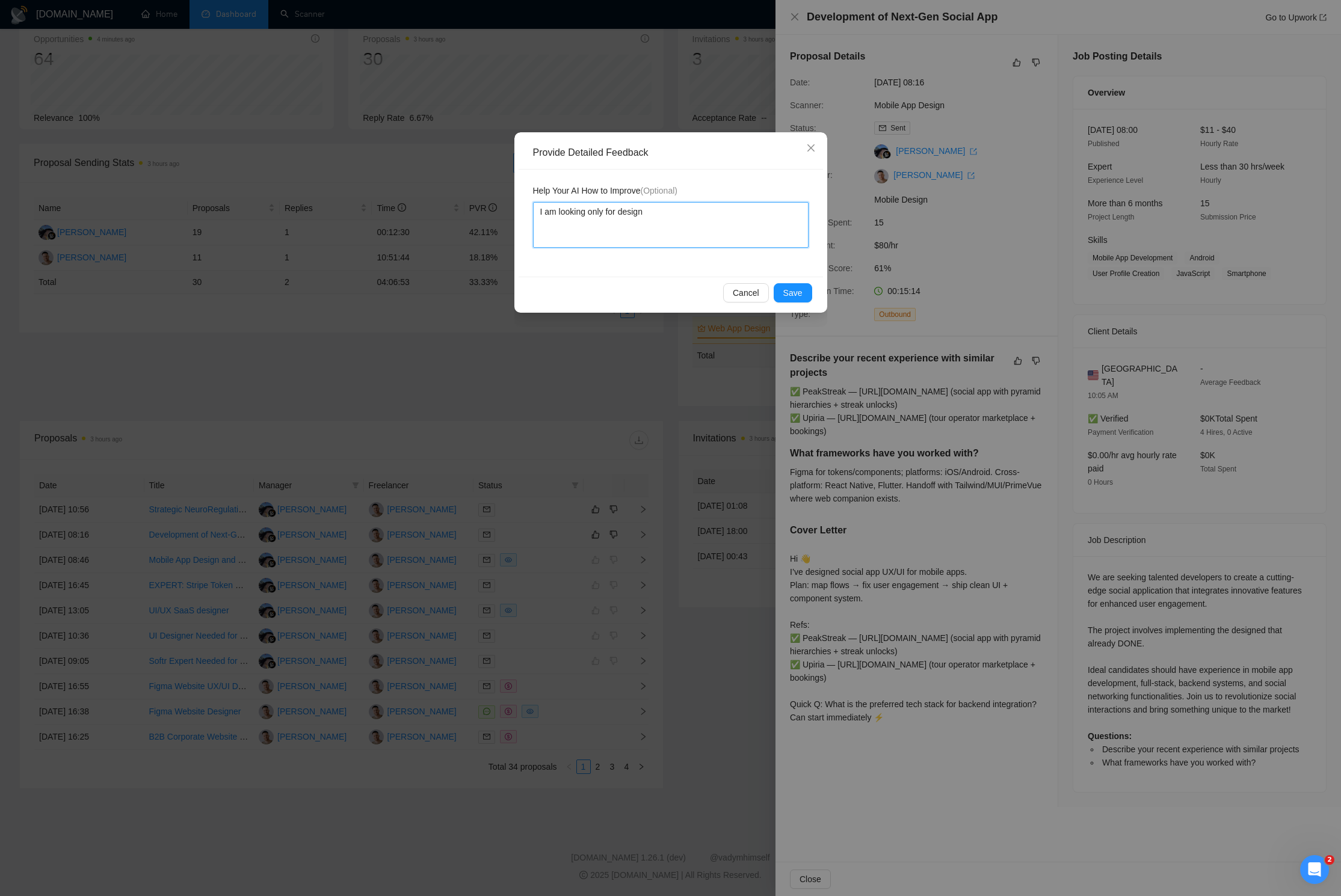
type textarea "I am looking only for design"
type textarea "I am looking only for design J"
type textarea "I am looking only for design"
type textarea "I am looking only for design j"
type textarea "I am looking only for design [PERSON_NAME]"
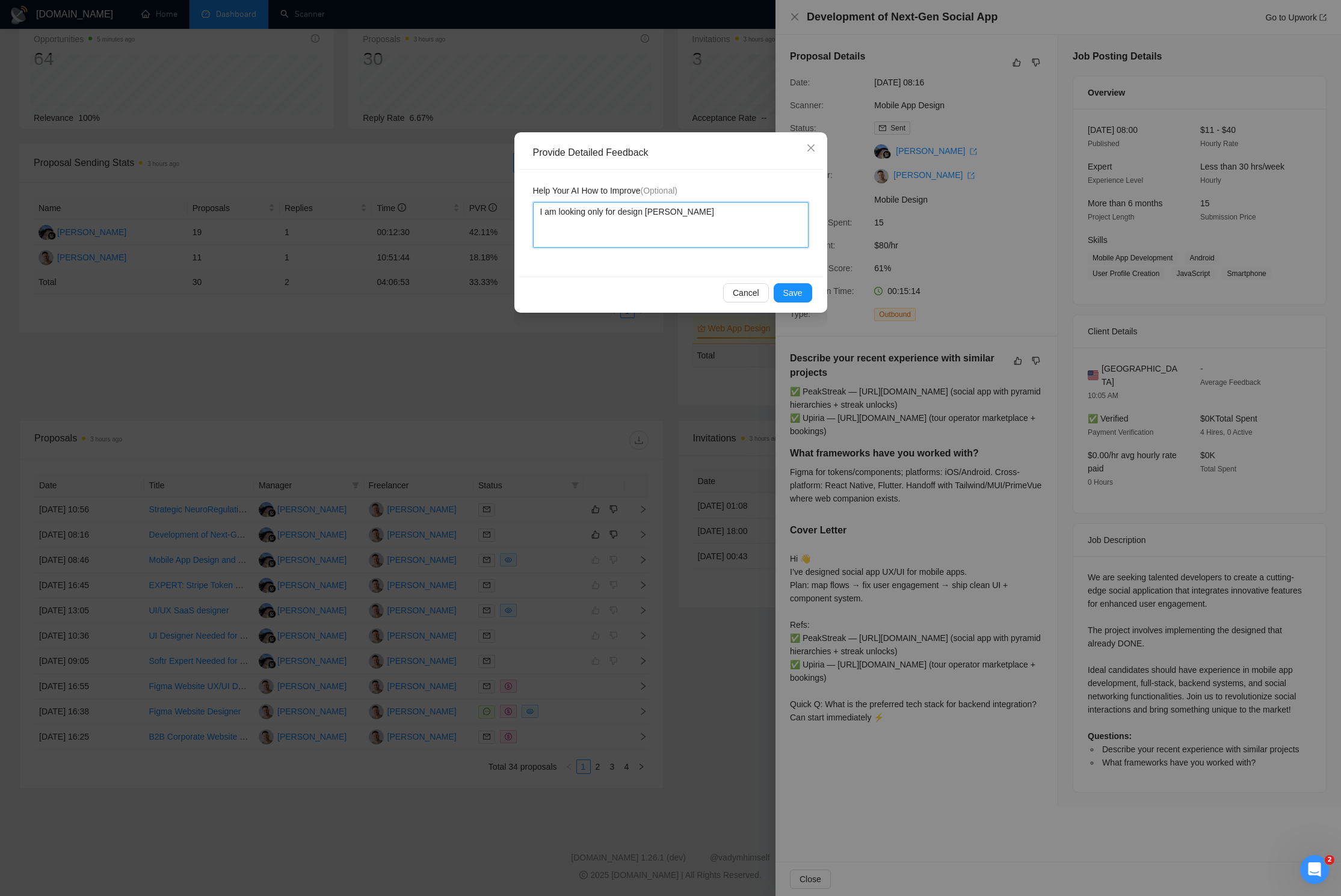
type textarea "I am looking only for design job"
type textarea "I am looking only for design jobs"
type textarea "I am looking only for design jobs f"
type textarea "I am looking only for design jobs fo"
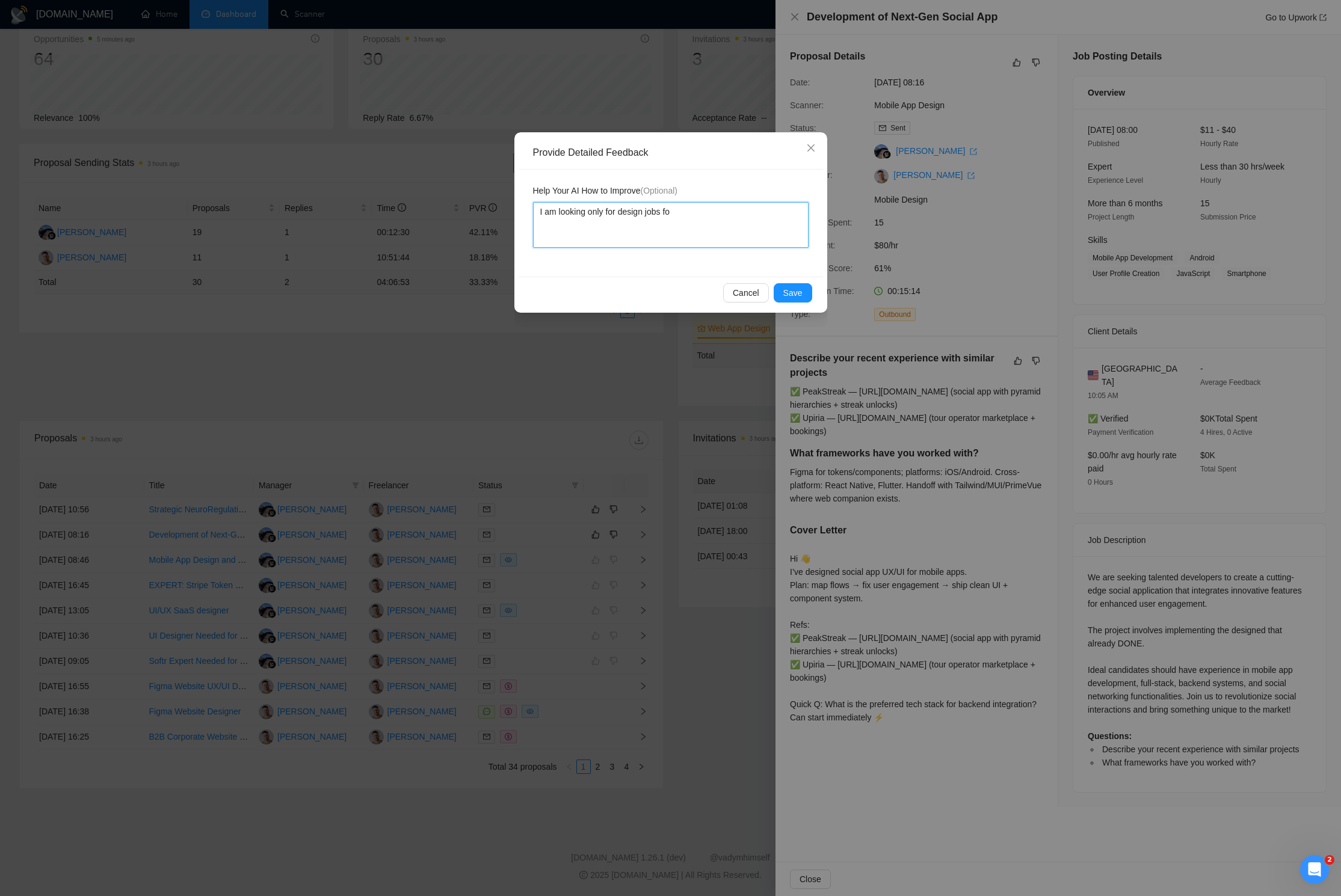
type textarea "I am looking only for design jobs for"
type textarea "I am looking only for design jobs fo"
type textarea "I am looking only for design jobs f"
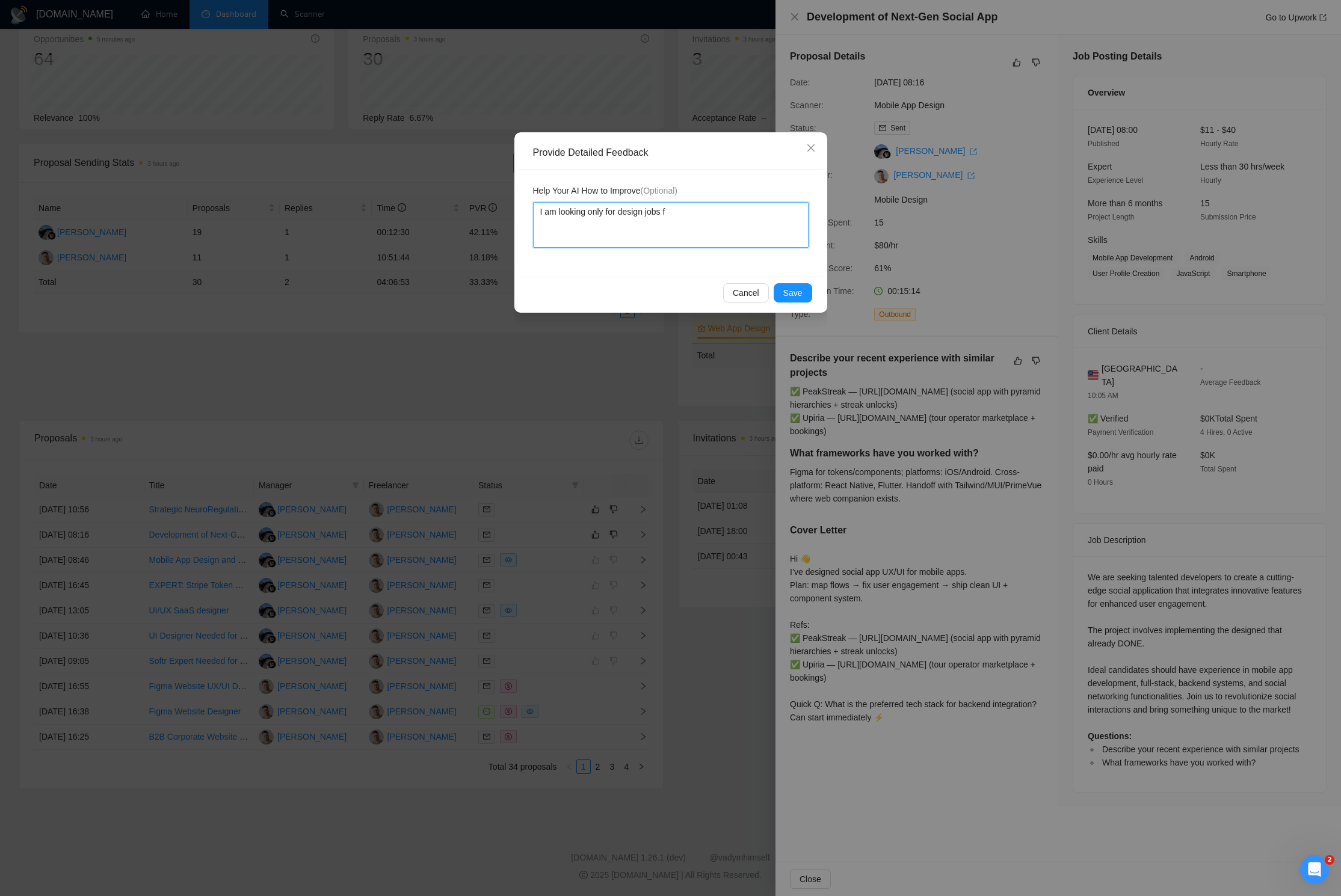
type textarea "I am looking only for design jobs"
click at [799, 291] on span "Save" at bounding box center [793, 293] width 19 height 13
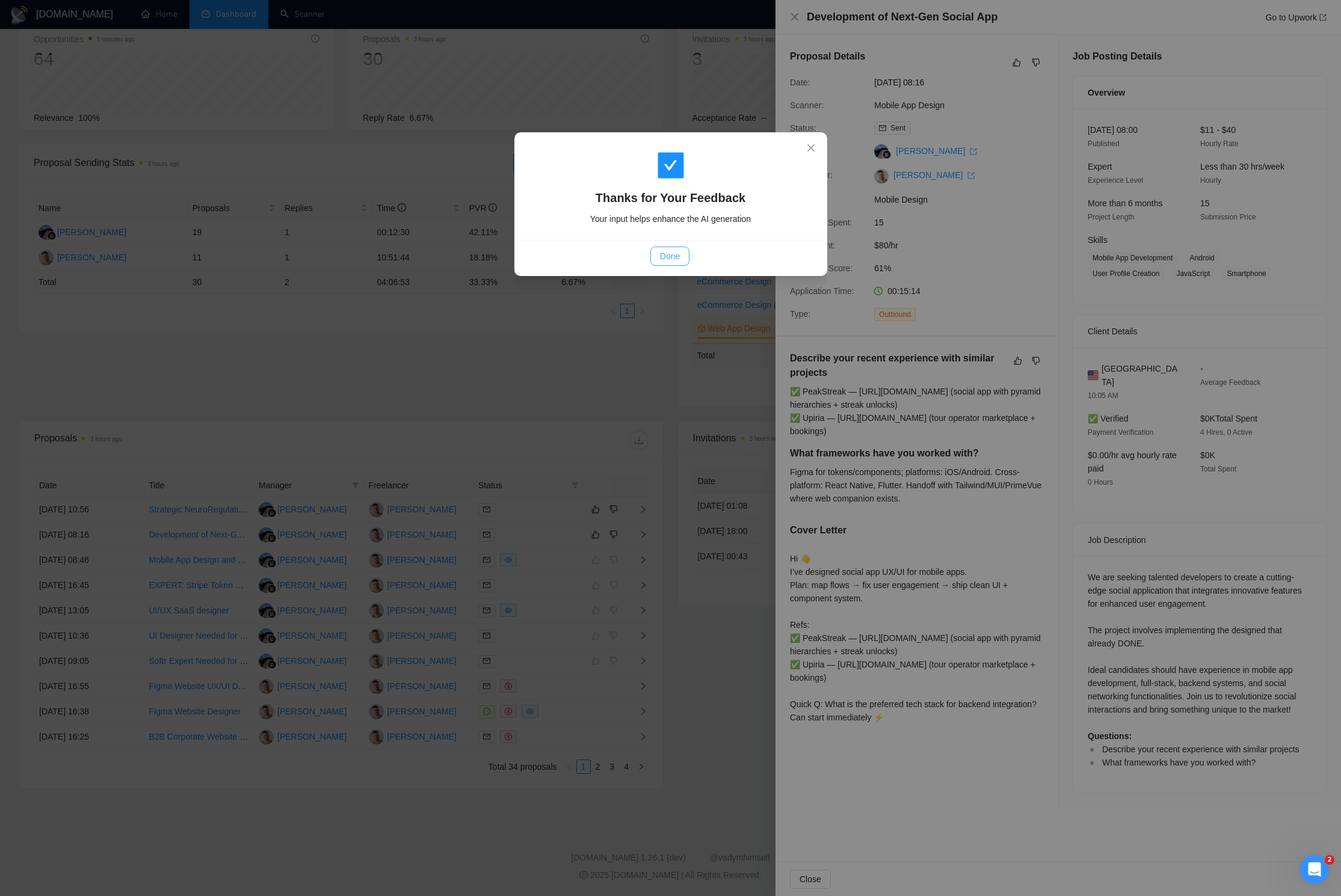
click at [661, 256] on span "Done" at bounding box center [669, 256] width 20 height 13
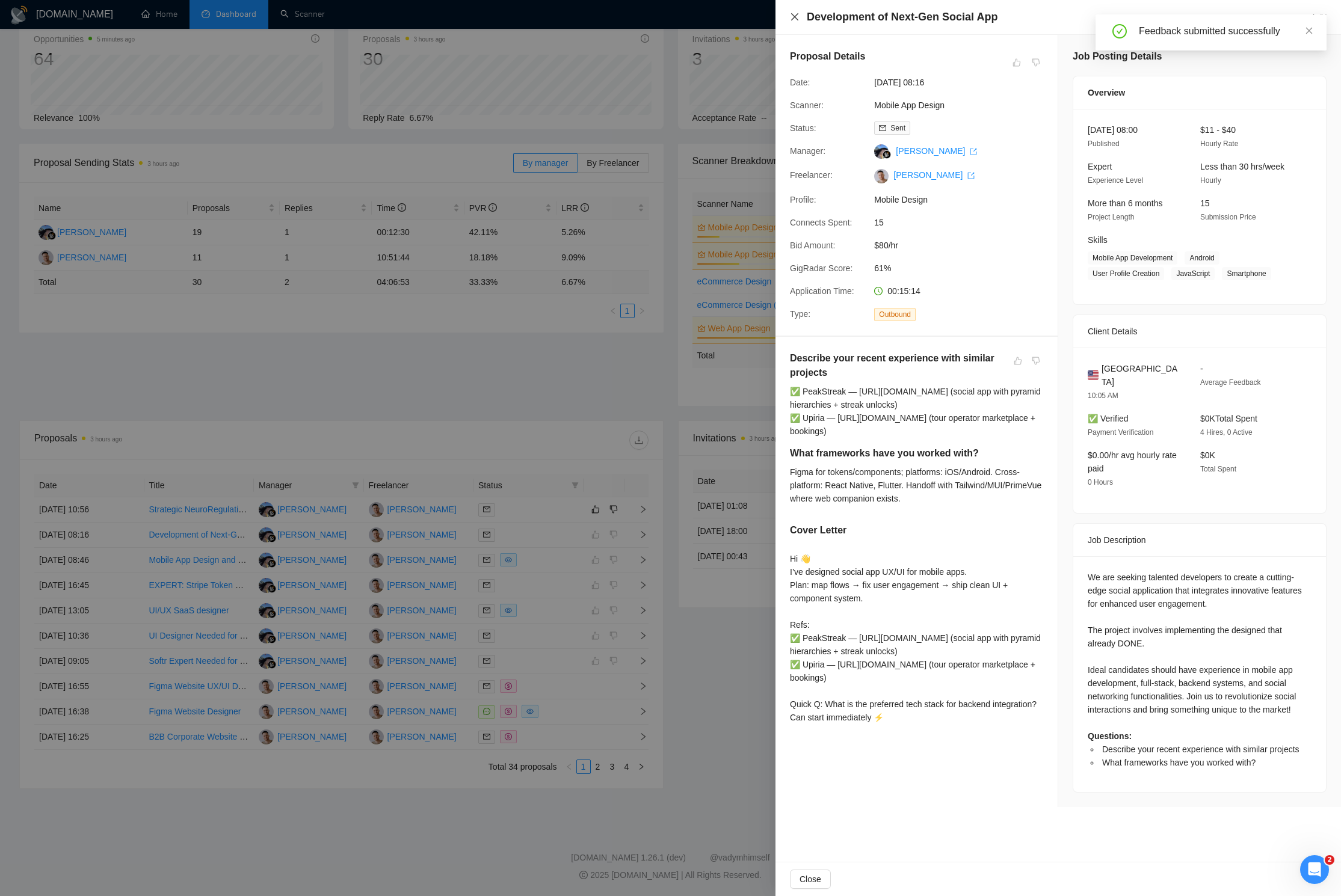
click at [797, 17] on icon "close" at bounding box center [795, 17] width 10 height 10
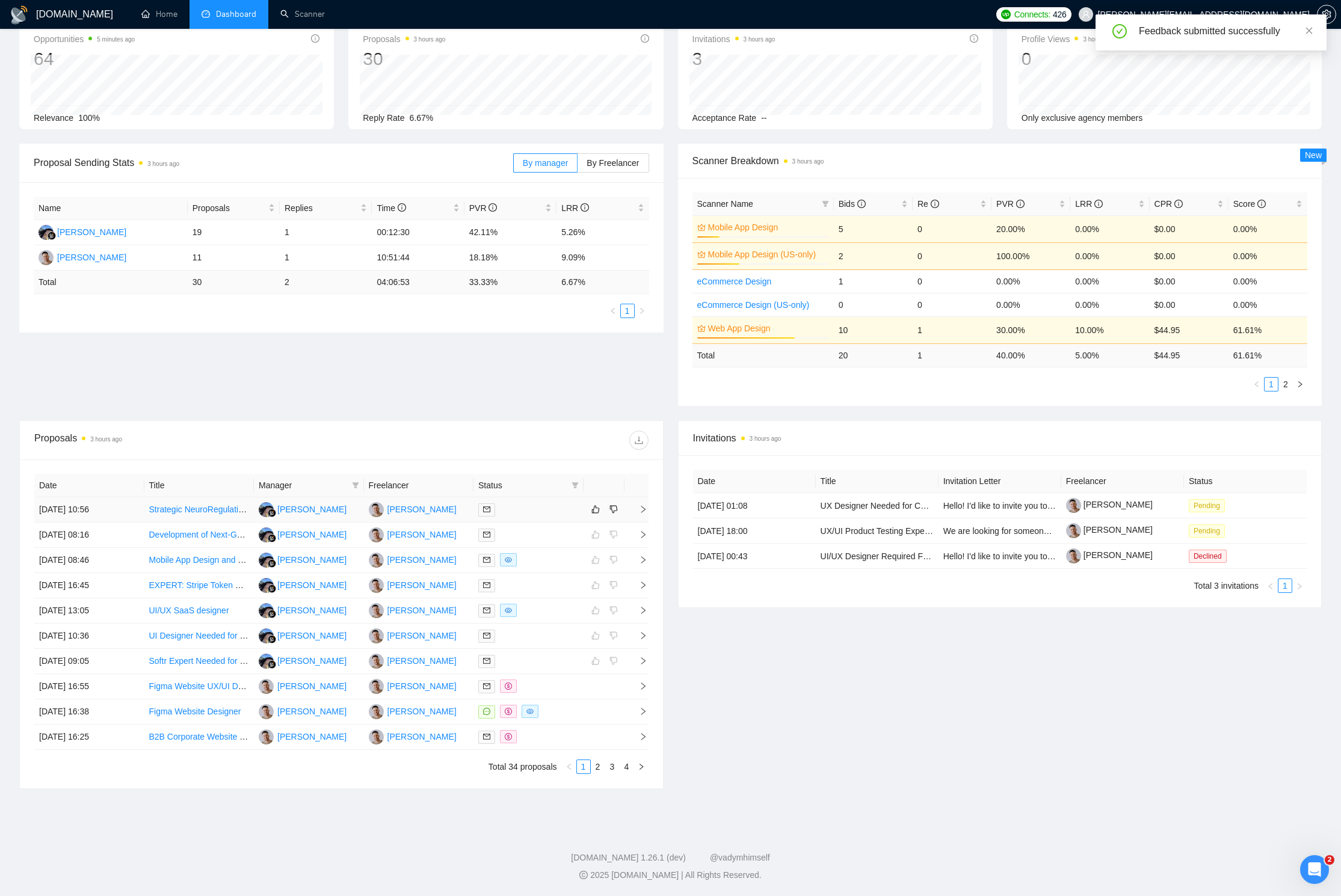
click at [639, 505] on icon "right" at bounding box center [643, 509] width 8 height 8
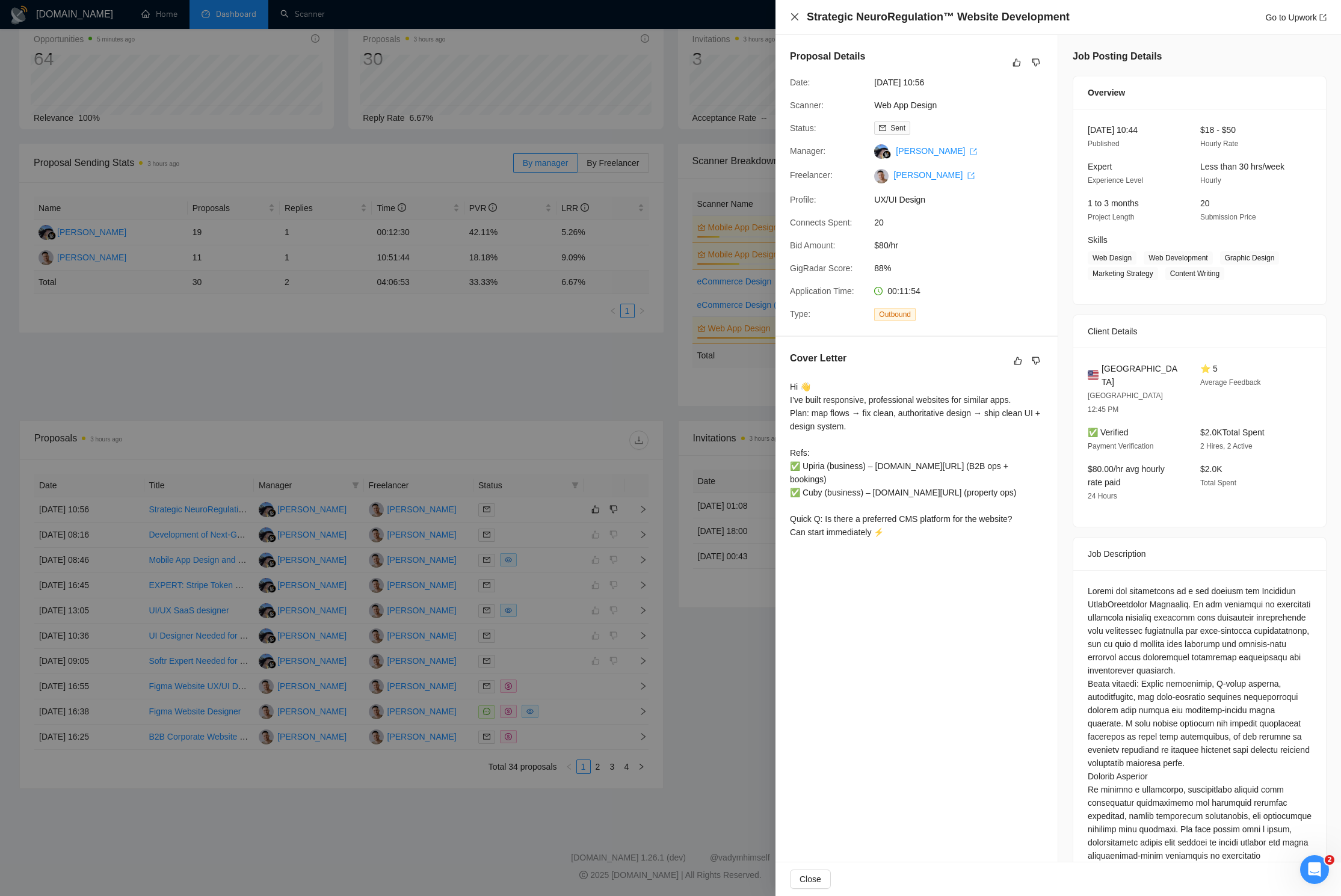
click at [795, 14] on icon "close" at bounding box center [795, 17] width 10 height 10
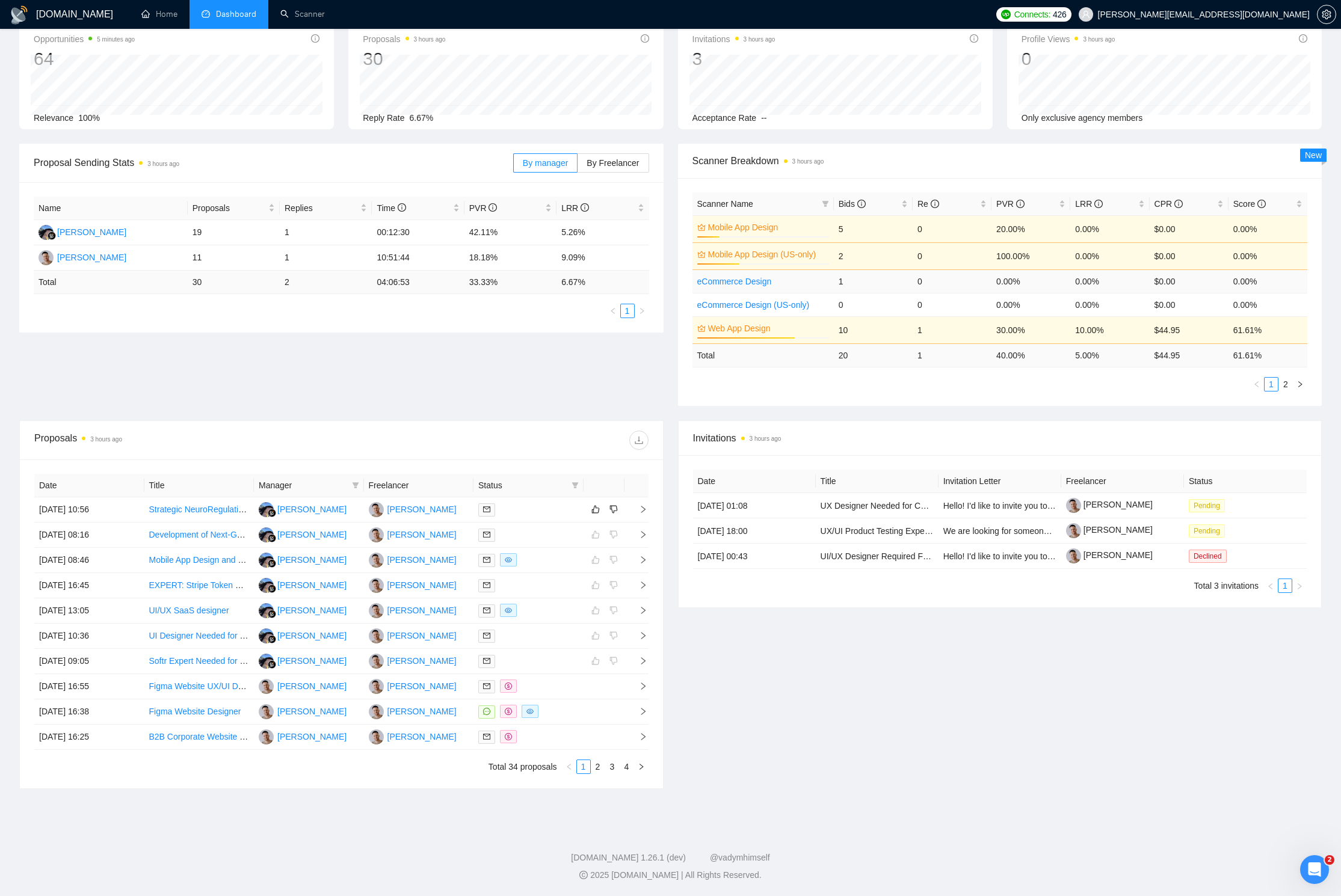
click at [744, 284] on link "eCommerce Design" at bounding box center [734, 282] width 75 height 10
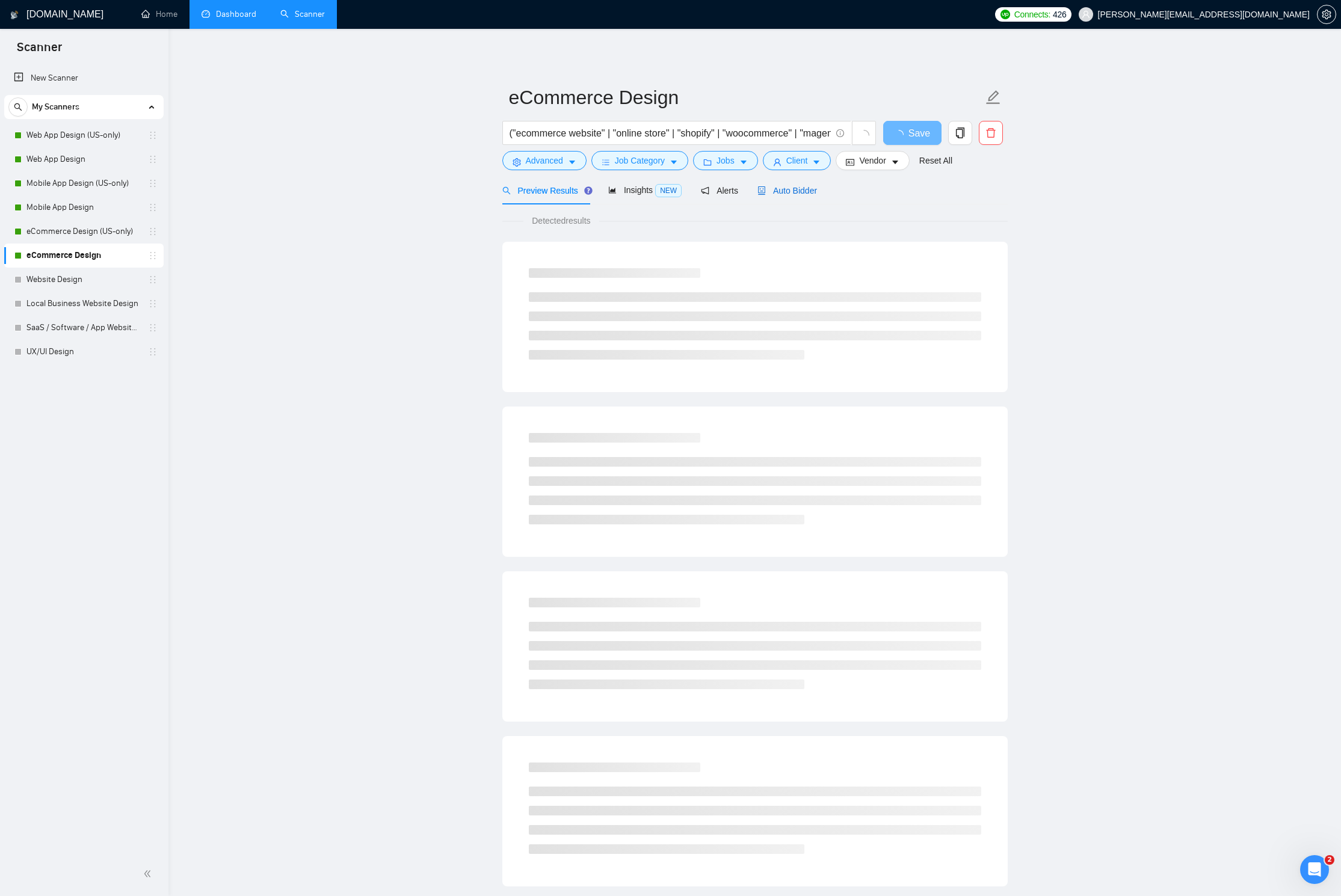
click at [776, 195] on div "Auto Bidder" at bounding box center [787, 190] width 60 height 13
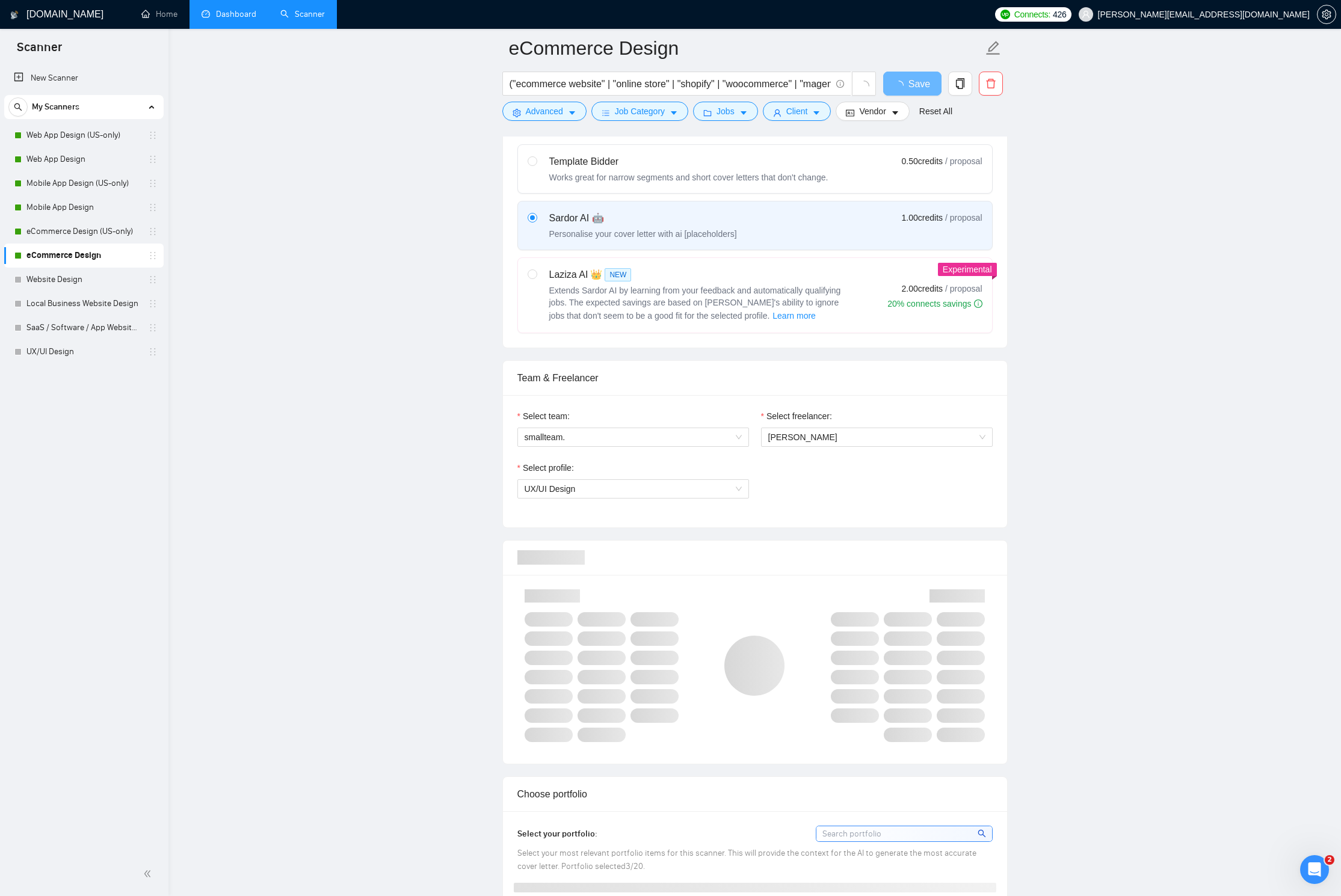
scroll to position [525, 0]
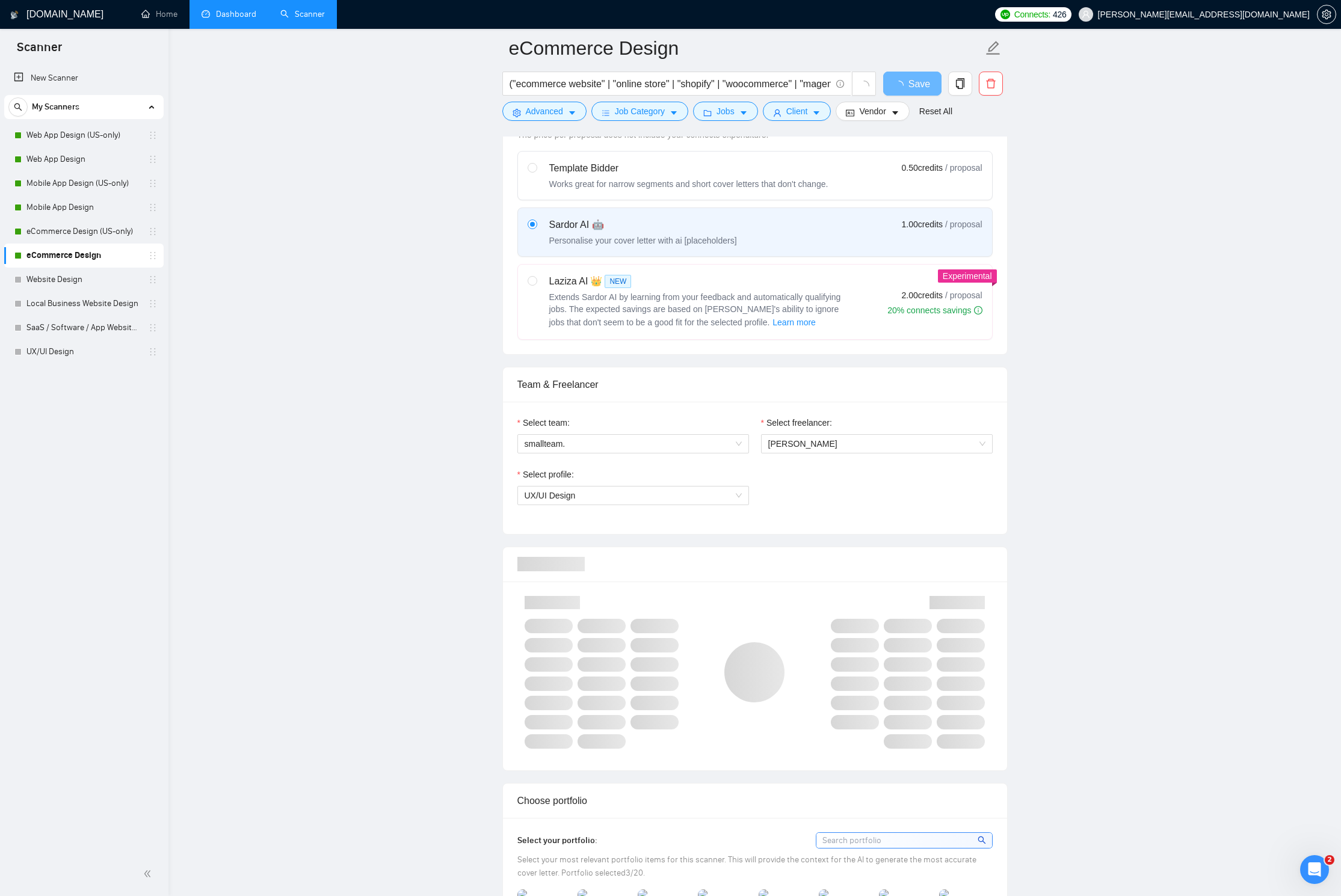
click at [548, 294] on div "Laziza AI 👑 NEW Extends Sardor AI by learning from your feedback and automatica…" at bounding box center [689, 302] width 322 height 56
click at [536, 284] on input "radio" at bounding box center [532, 280] width 8 height 8
radio input "true"
radio input "false"
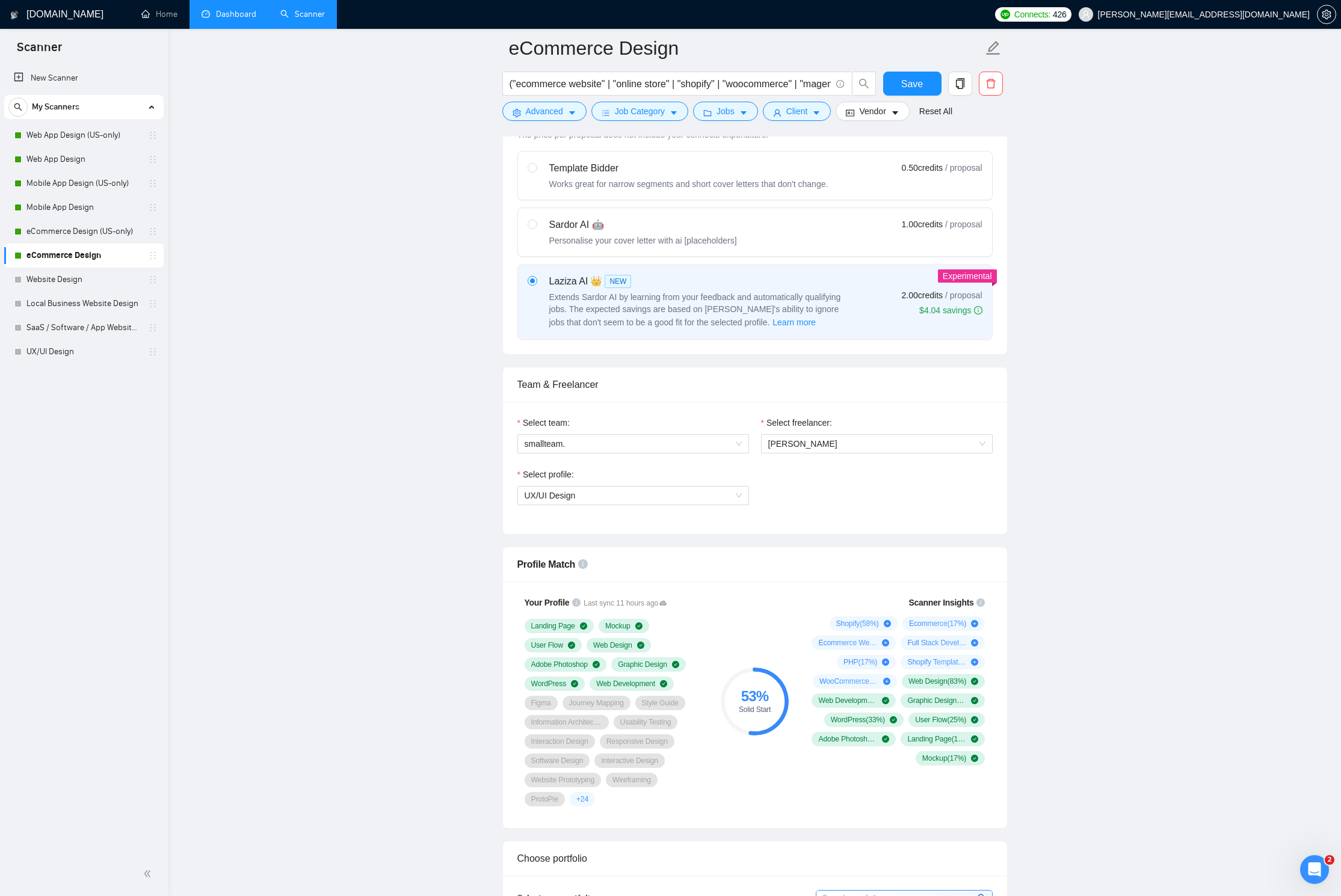
click at [863, 70] on form "eCommerce Design ("ecommerce website" | "online store" | "shopify" | "woocommer…" at bounding box center [755, 78] width 505 height 98
click at [863, 76] on button "Save" at bounding box center [912, 83] width 58 height 24
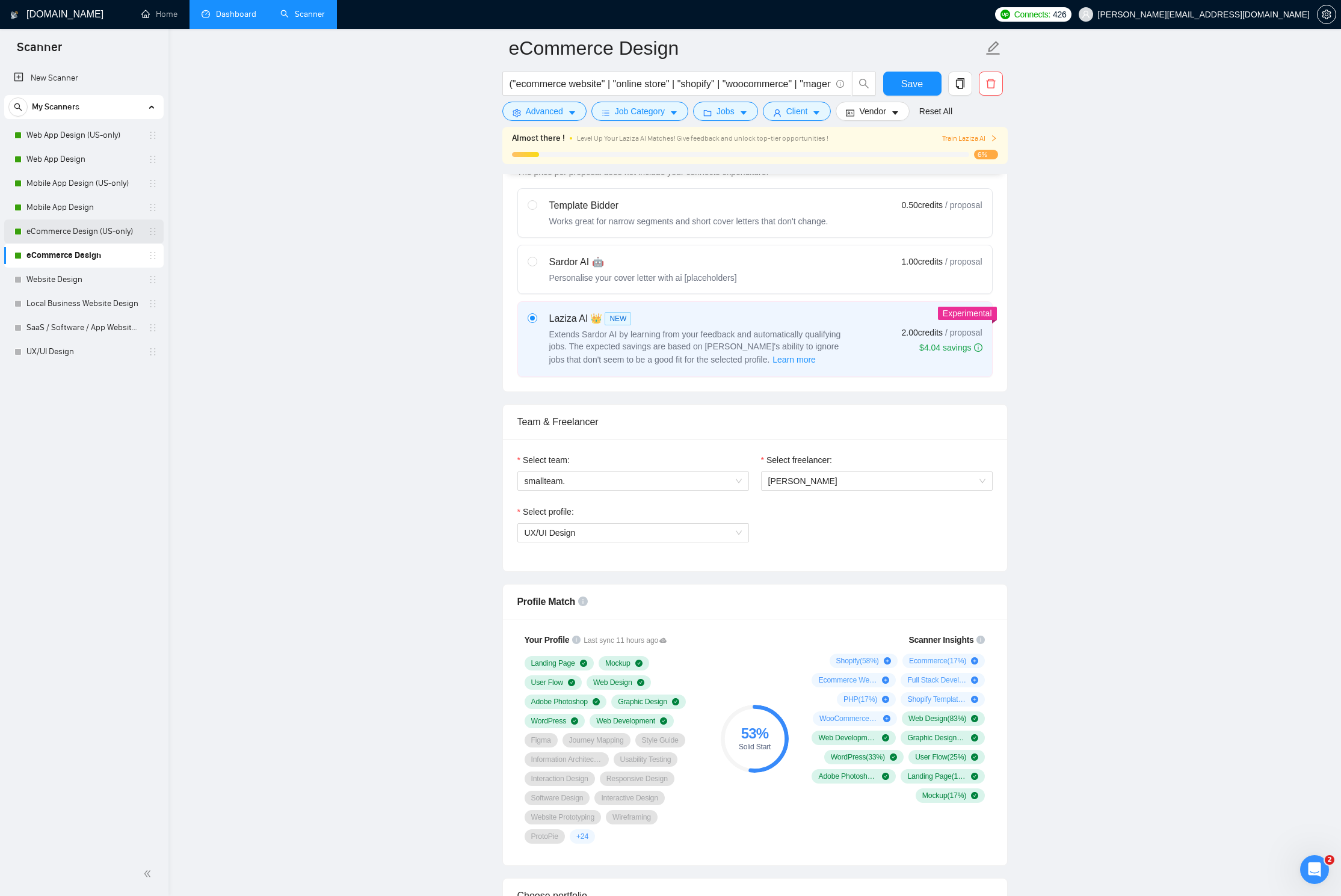
click at [102, 231] on link "eCommerce Design (US-only)" at bounding box center [84, 231] width 114 height 24
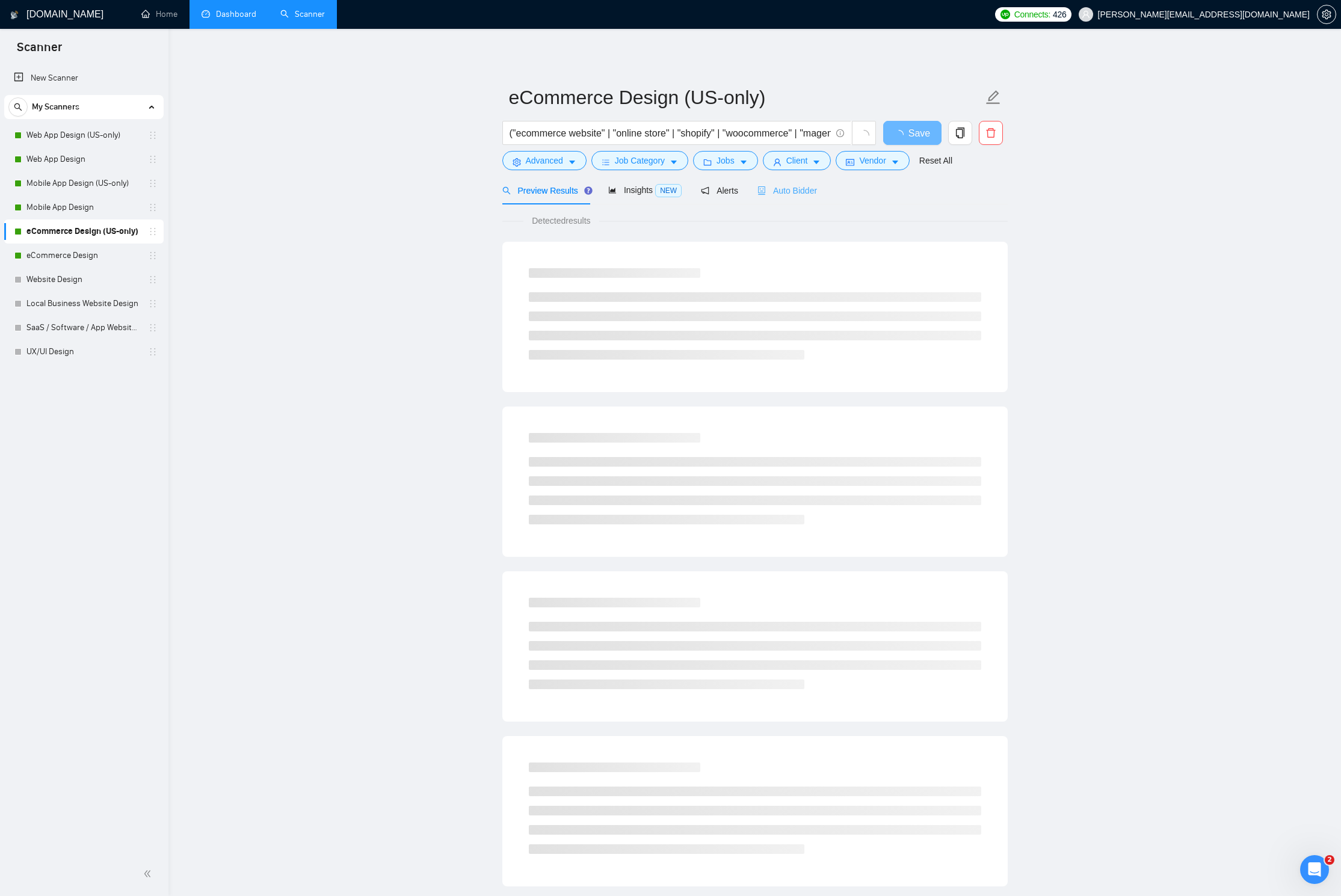
click at [788, 198] on div "Auto Bidder" at bounding box center [787, 190] width 60 height 28
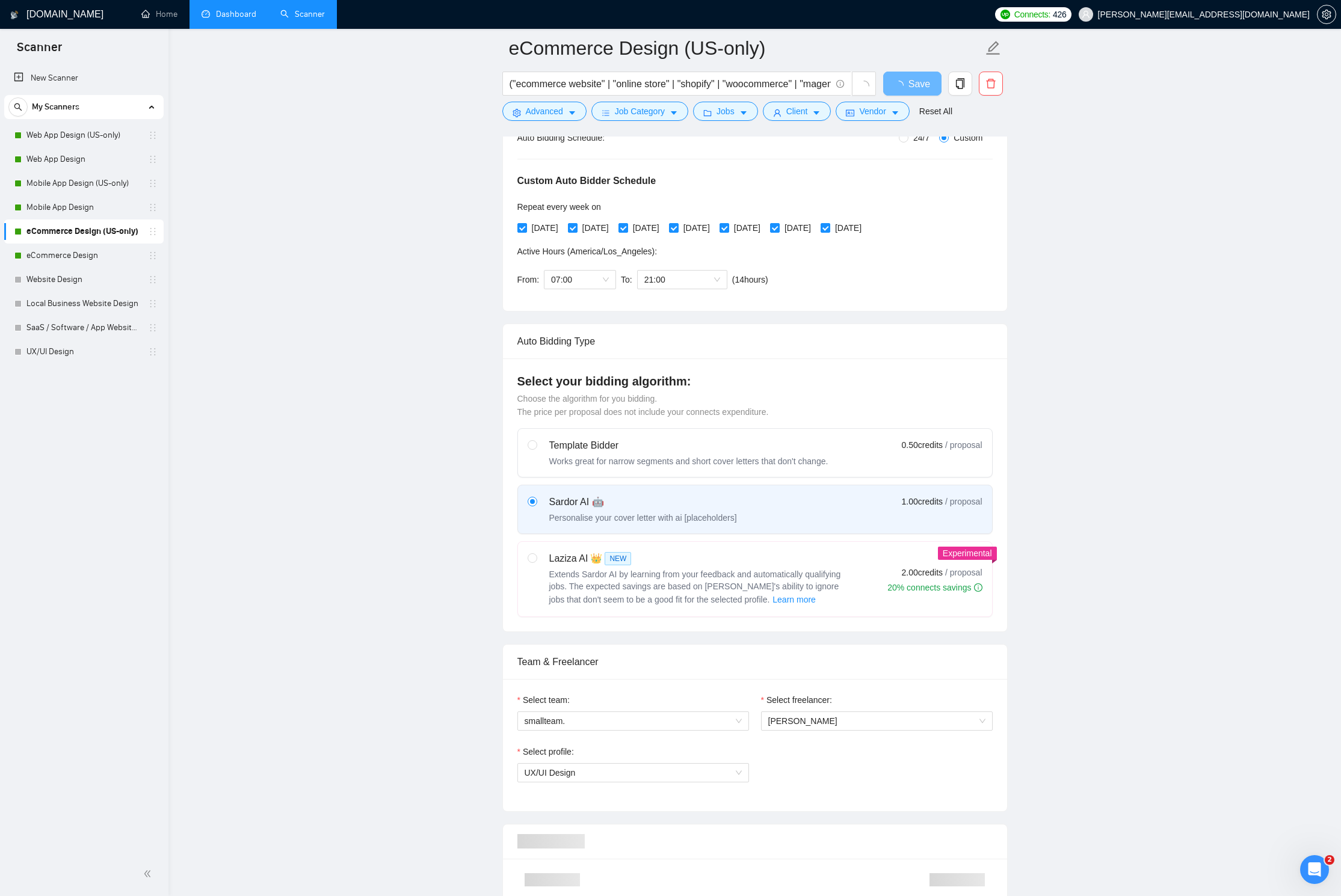
scroll to position [248, 0]
click at [788, 570] on span "Extends Sardor AI by learning from your feedback and automatically qualifying j…" at bounding box center [695, 586] width 291 height 35
click at [536, 561] on input "radio" at bounding box center [532, 557] width 8 height 8
radio input "true"
radio input "false"
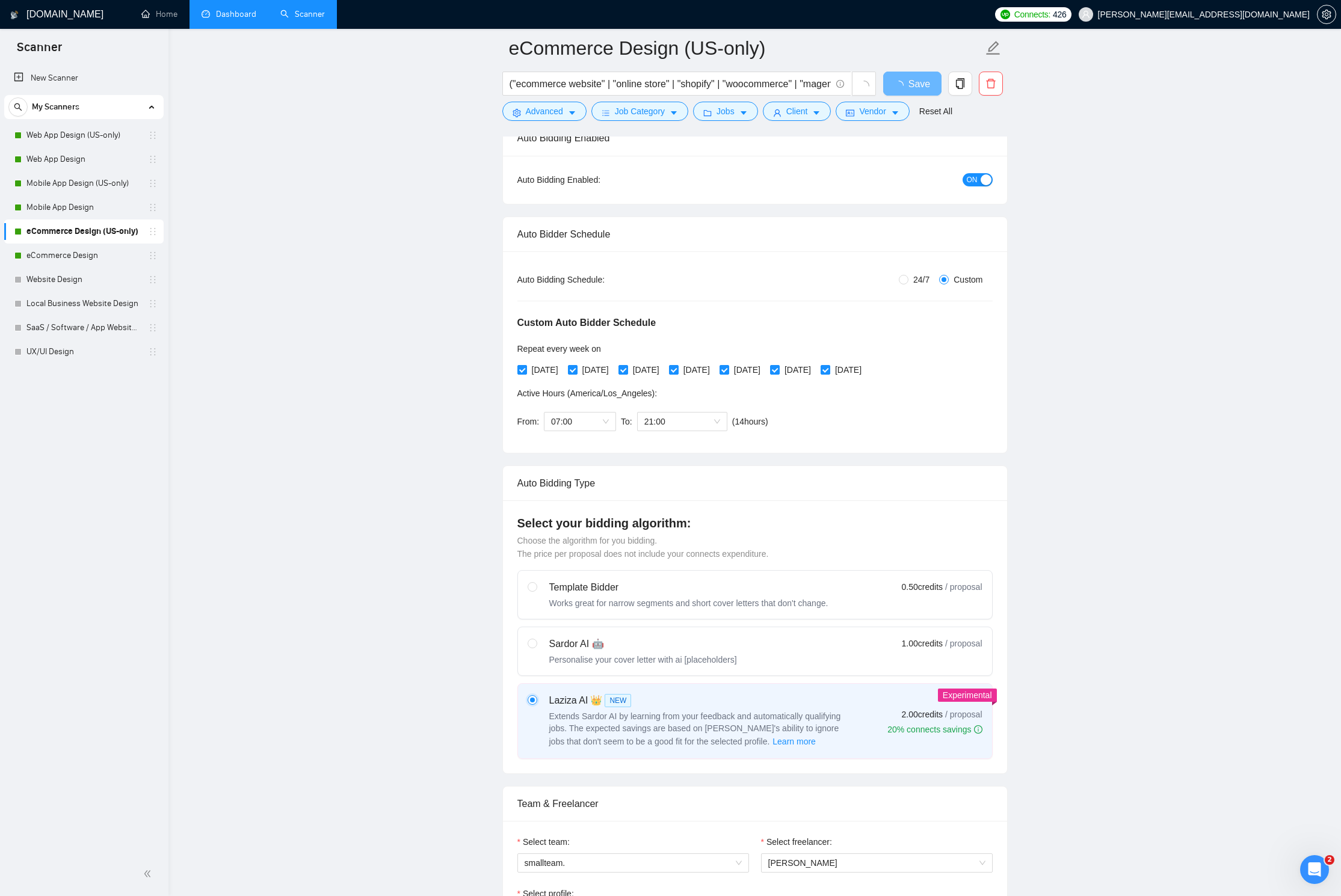
scroll to position [0, 0]
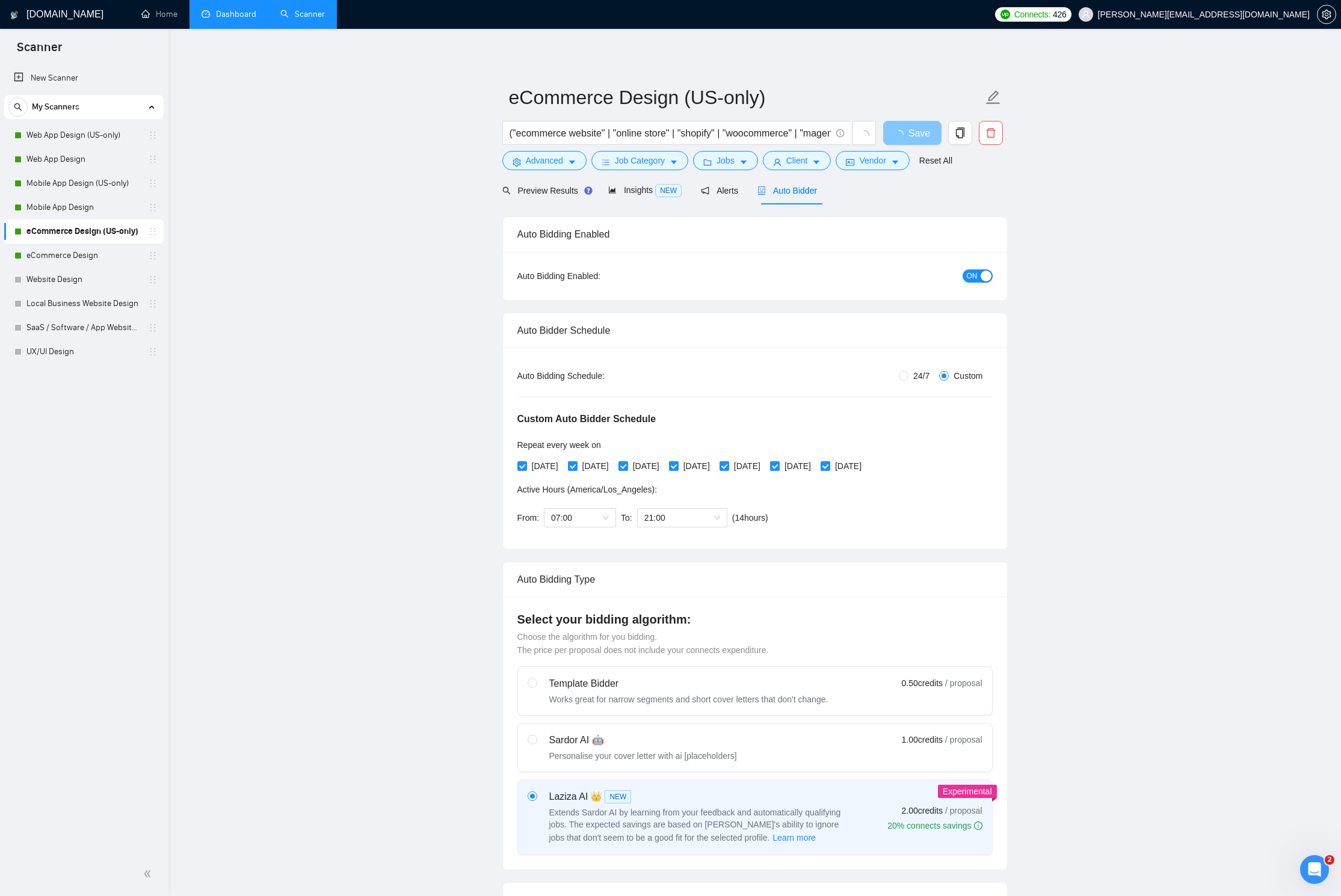
click at [863, 137] on span "Save" at bounding box center [920, 133] width 22 height 15
click at [863, 137] on span "Save" at bounding box center [912, 133] width 22 height 15
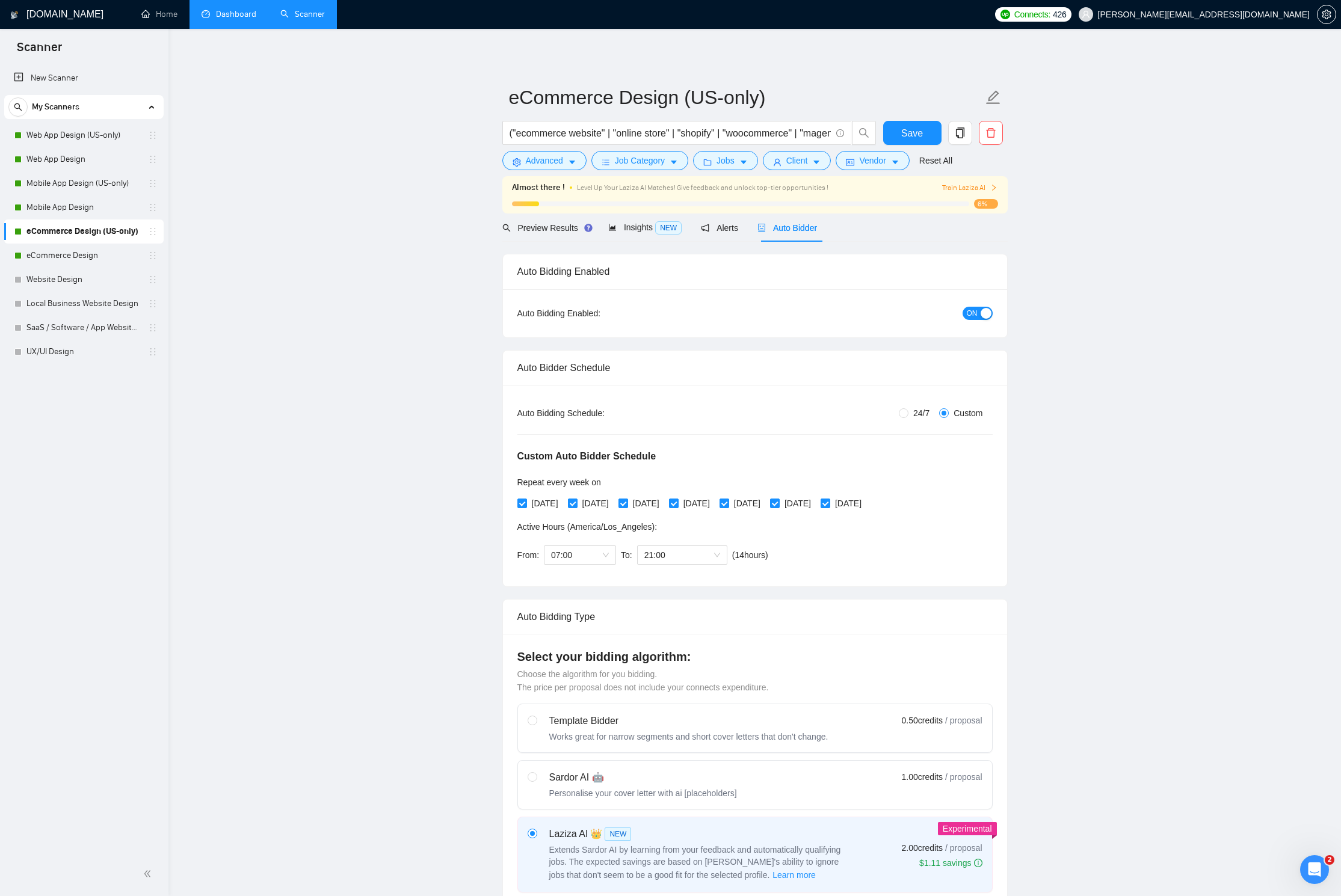
click at [863, 186] on span "Train Laziza AI" at bounding box center [970, 188] width 56 height 12
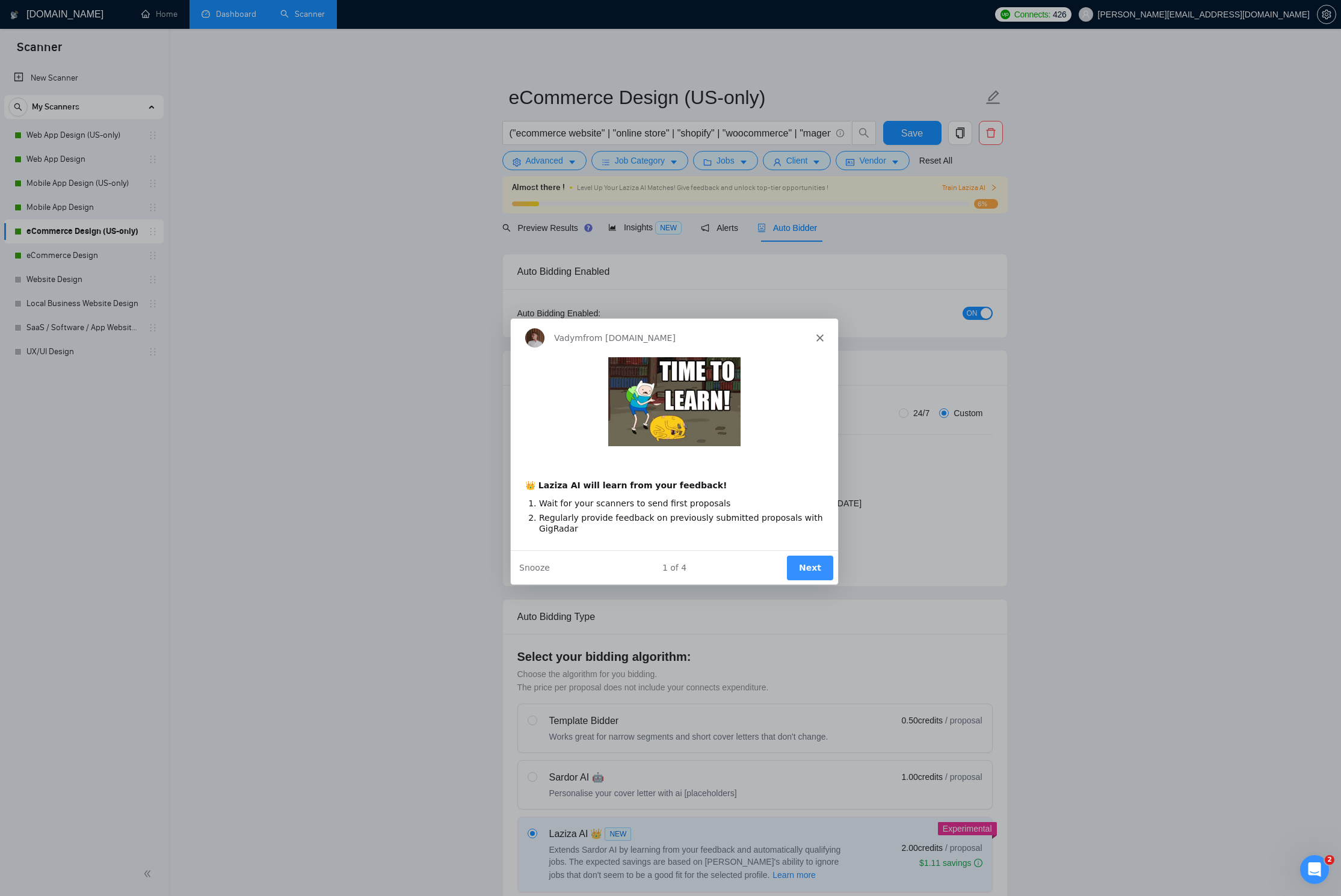
click at [823, 338] on div "Vadym from [DOMAIN_NAME]" at bounding box center [673, 337] width 327 height 38
click at [819, 337] on polygon "Close" at bounding box center [819, 337] width 8 height 8
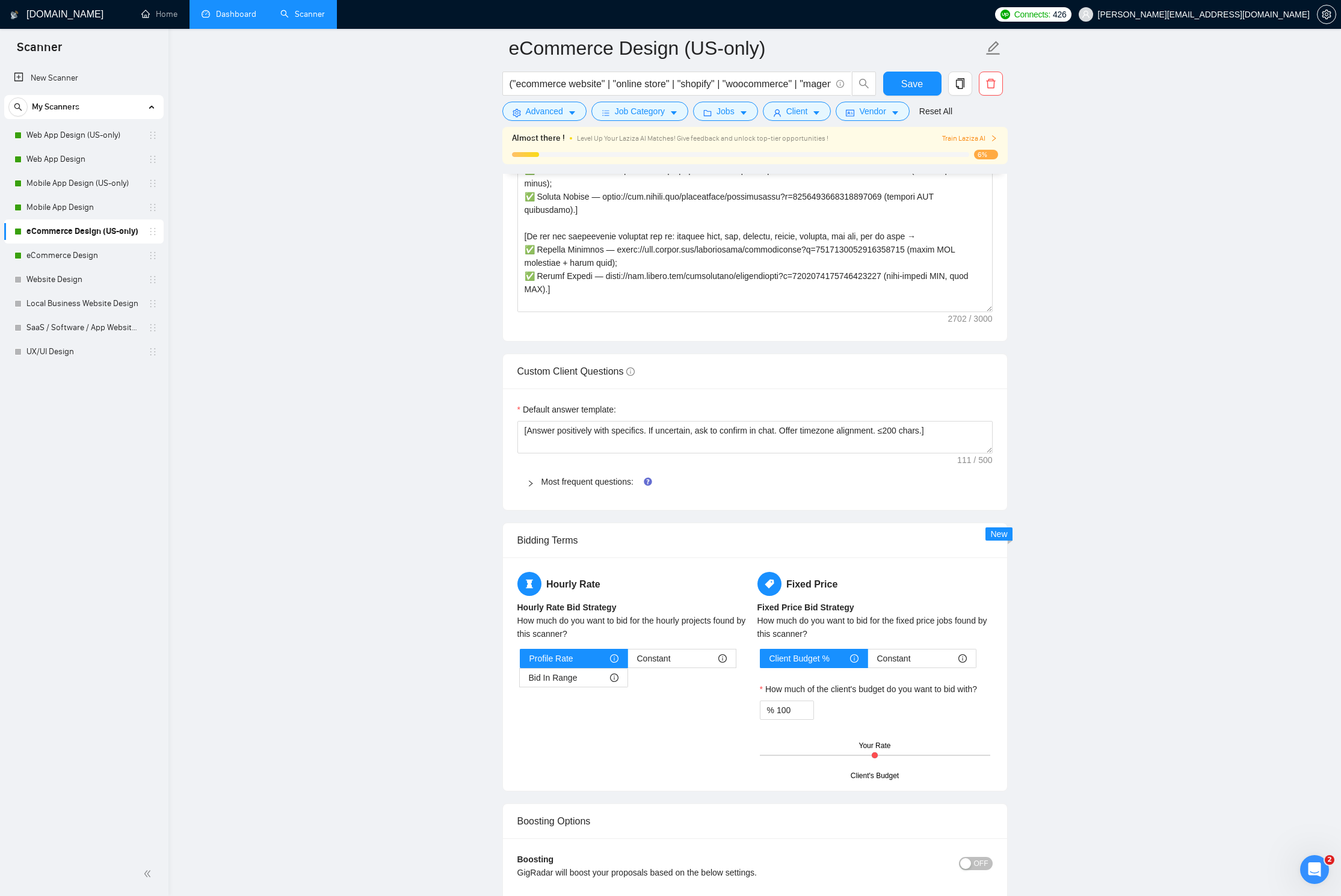
scroll to position [1650, 0]
